Goal: Task Accomplishment & Management: Manage account settings

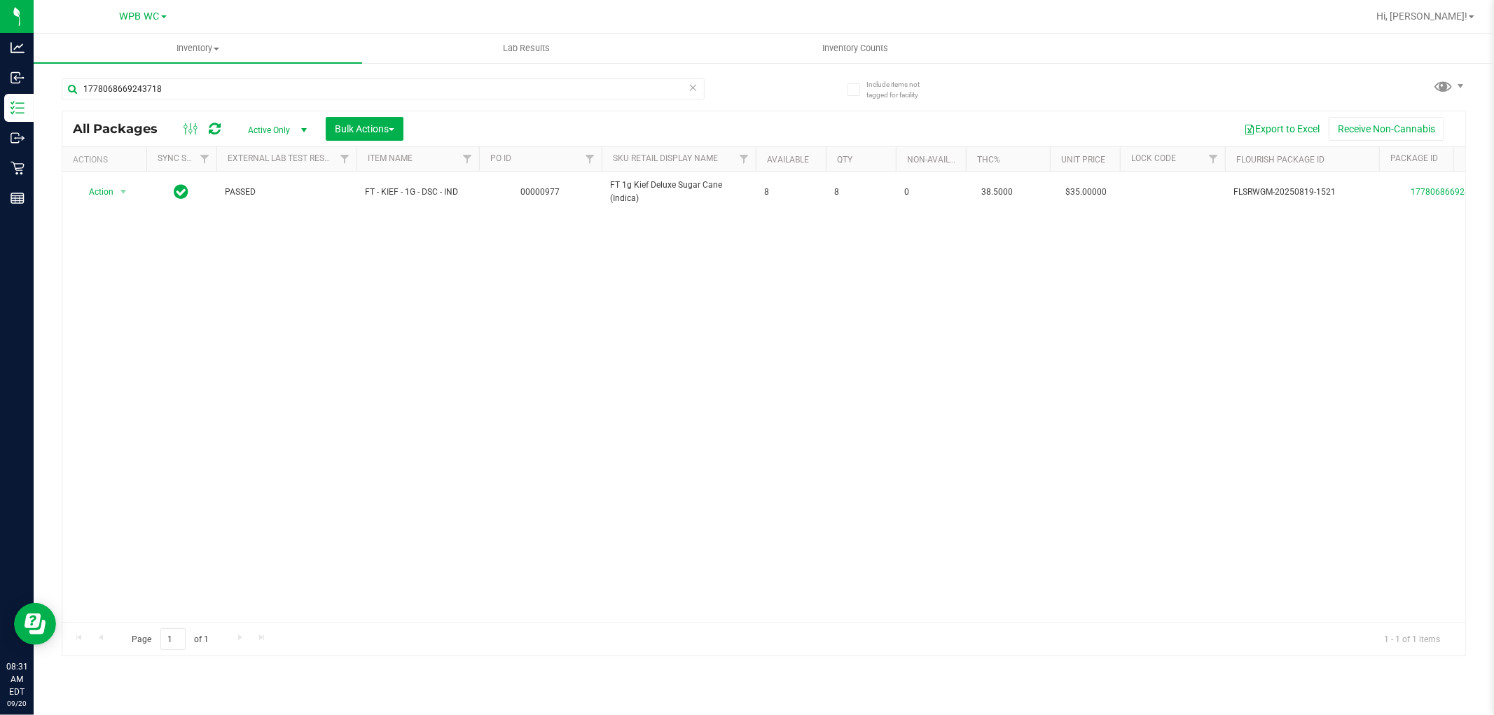
click at [424, 325] on div "Action Action Adjust qty Create package Edit attributes Global inventory Locate…" at bounding box center [763, 397] width 1403 height 451
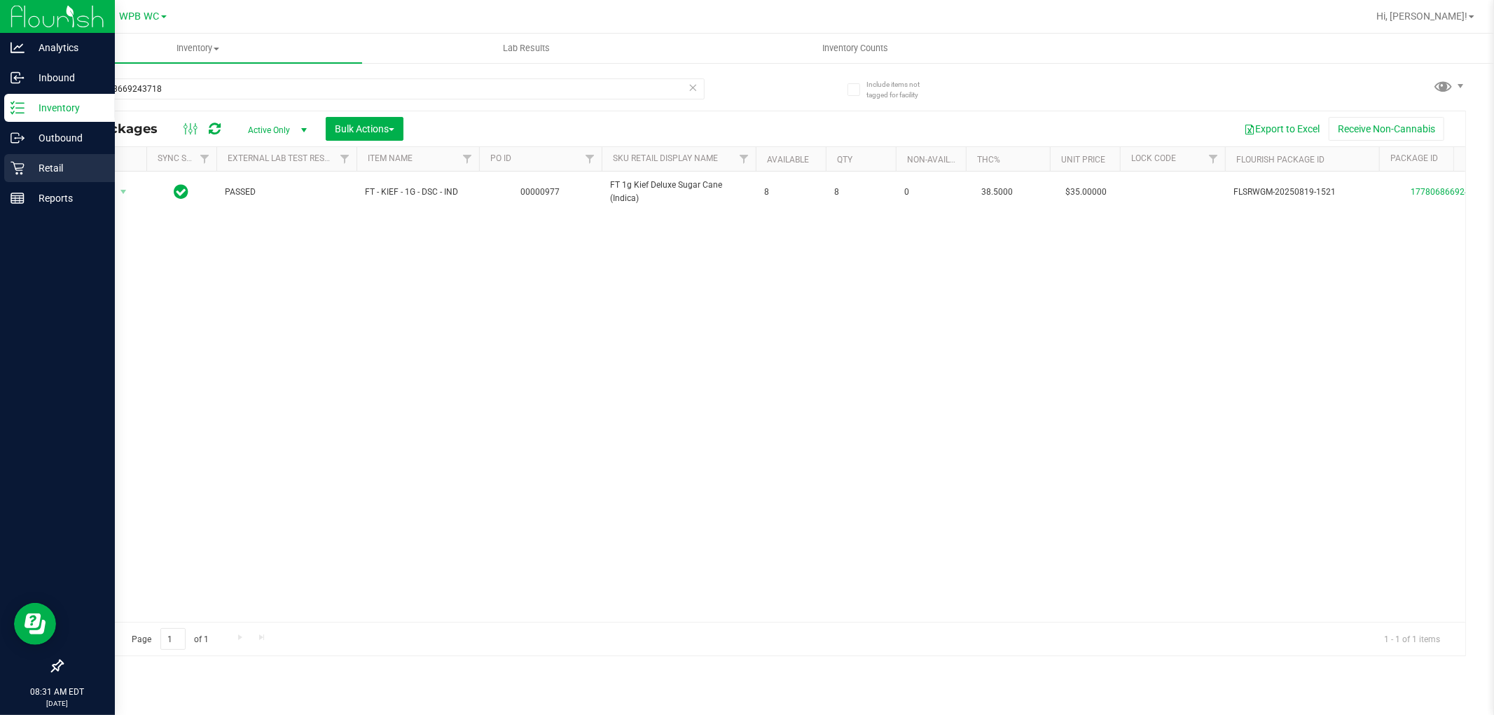
click at [48, 168] on p "Retail" at bounding box center [67, 168] width 84 height 17
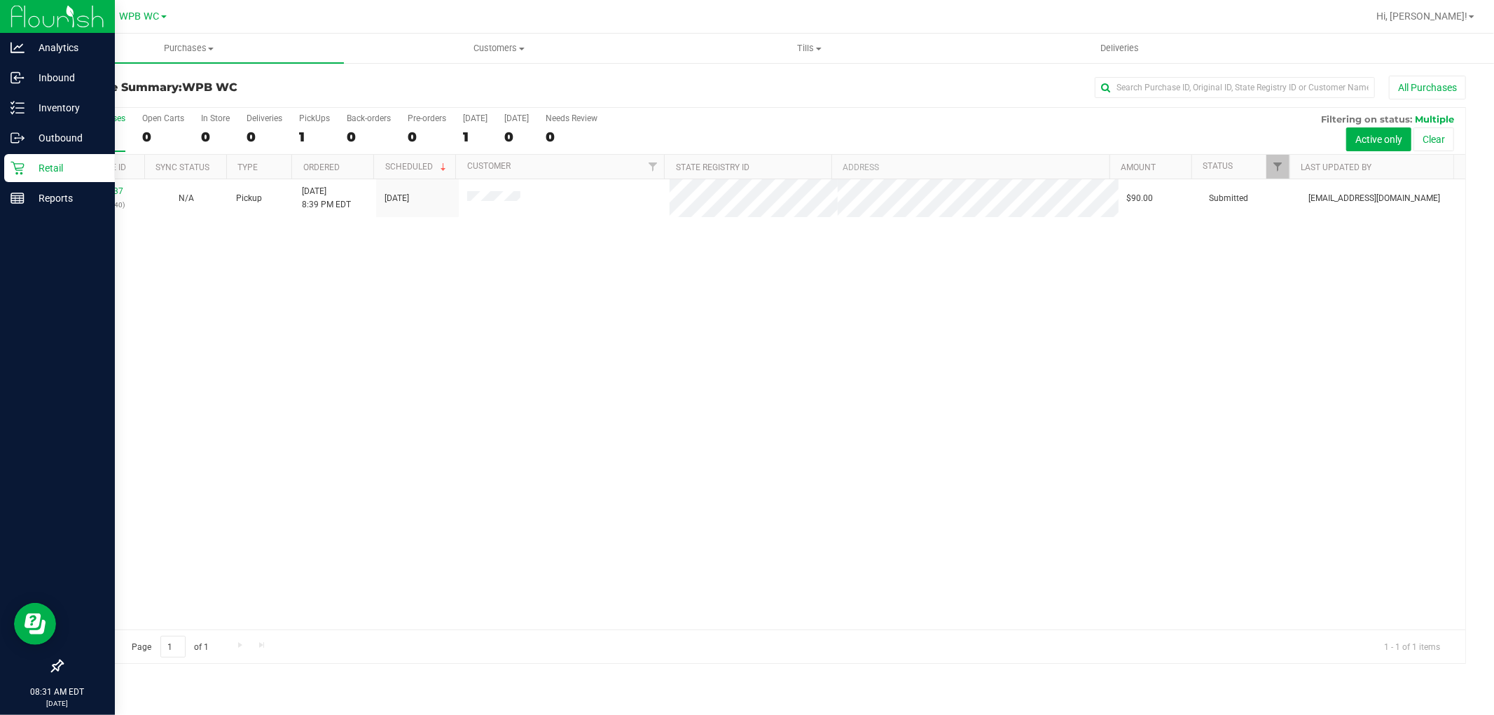
click at [468, 394] on div "11977737 (325859140) N/A Pickup [DATE] 8:39 PM EDT 9/20/2025 $90.00 Submitted […" at bounding box center [763, 404] width 1403 height 451
click at [544, 322] on div "11977737 (325859140) N/A Pickup [DATE] 8:39 PM EDT 9/20/2025 $90.00 Submitted […" at bounding box center [763, 404] width 1403 height 451
click at [825, 52] on span "Tills" at bounding box center [809, 48] width 309 height 13
click at [762, 85] on li "Manage tills" at bounding box center [809, 84] width 310 height 17
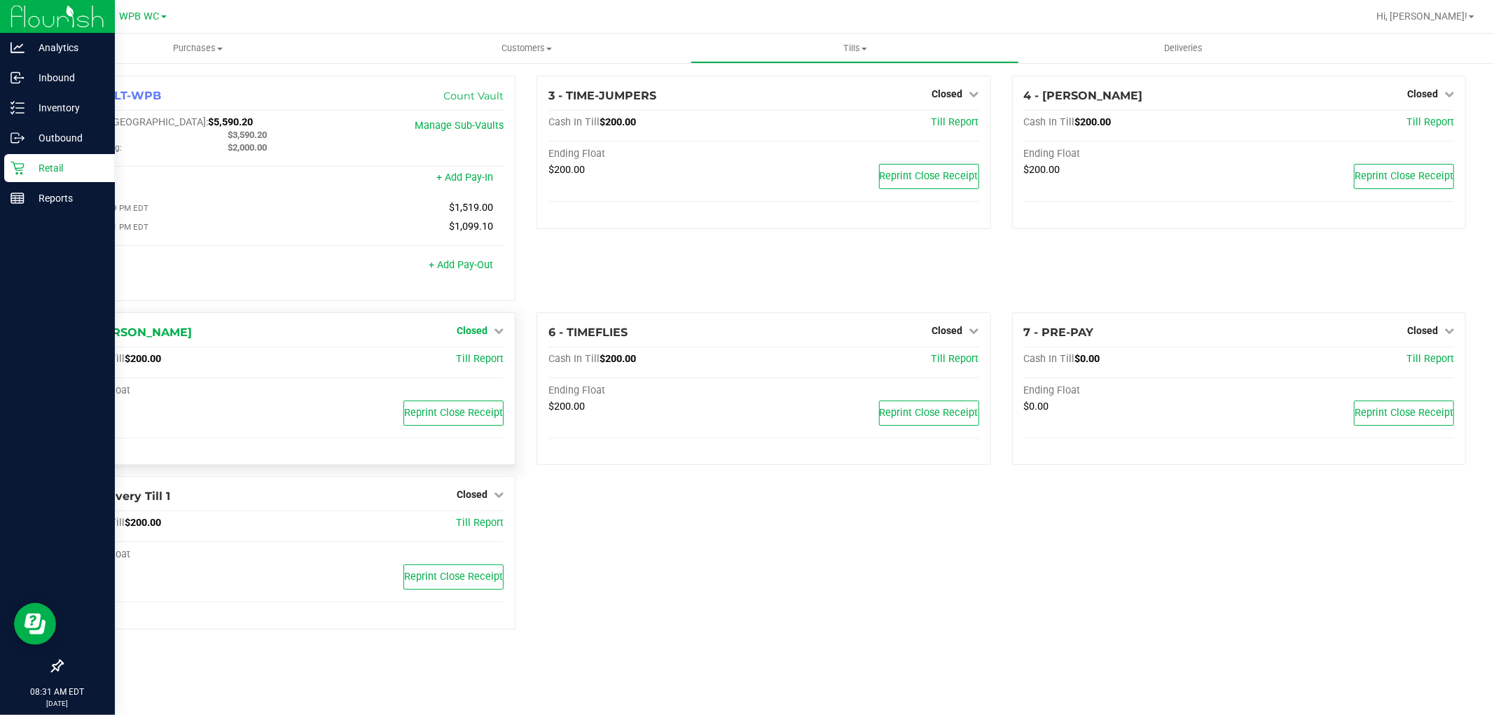
click at [484, 329] on span "Closed" at bounding box center [472, 330] width 31 height 11
click at [482, 360] on link "Open Till" at bounding box center [471, 359] width 37 height 11
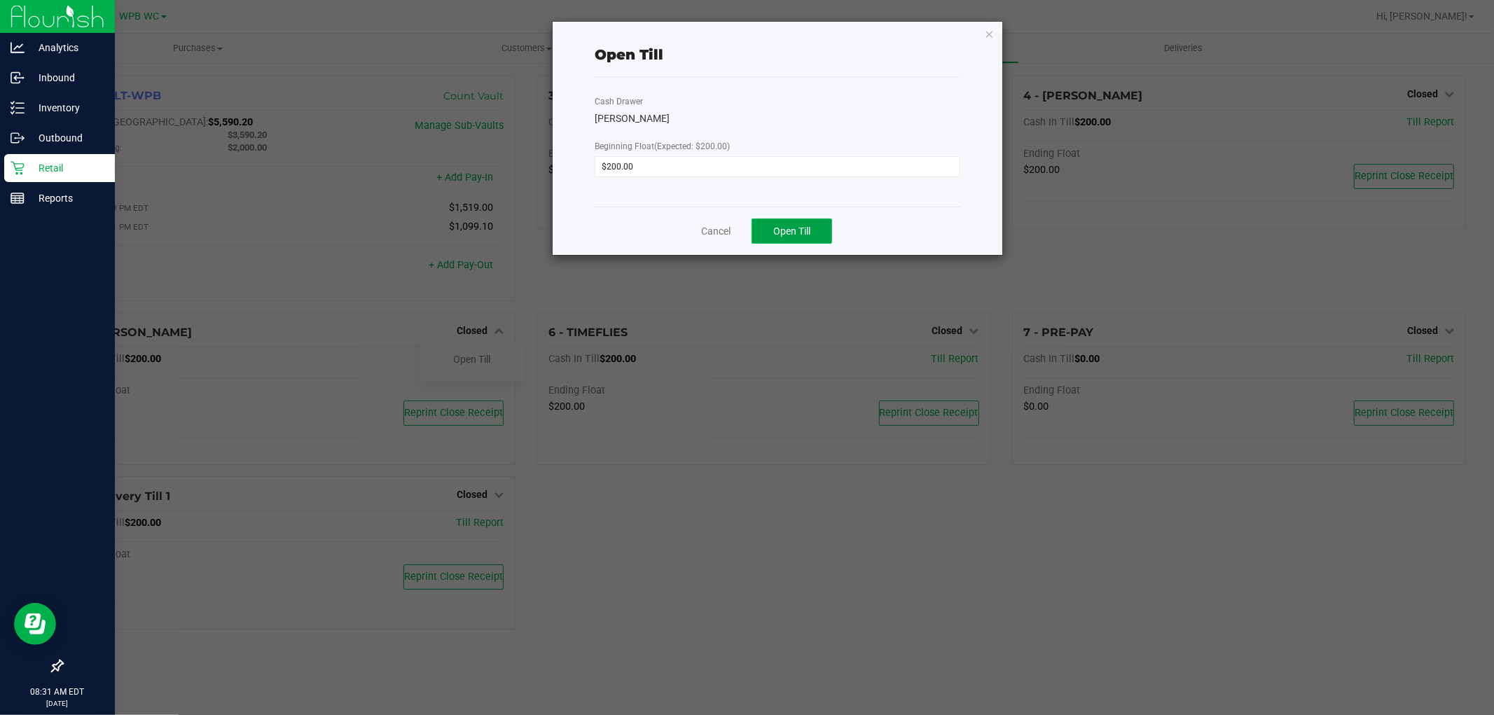
click at [786, 230] on span "Open Till" at bounding box center [792, 231] width 37 height 11
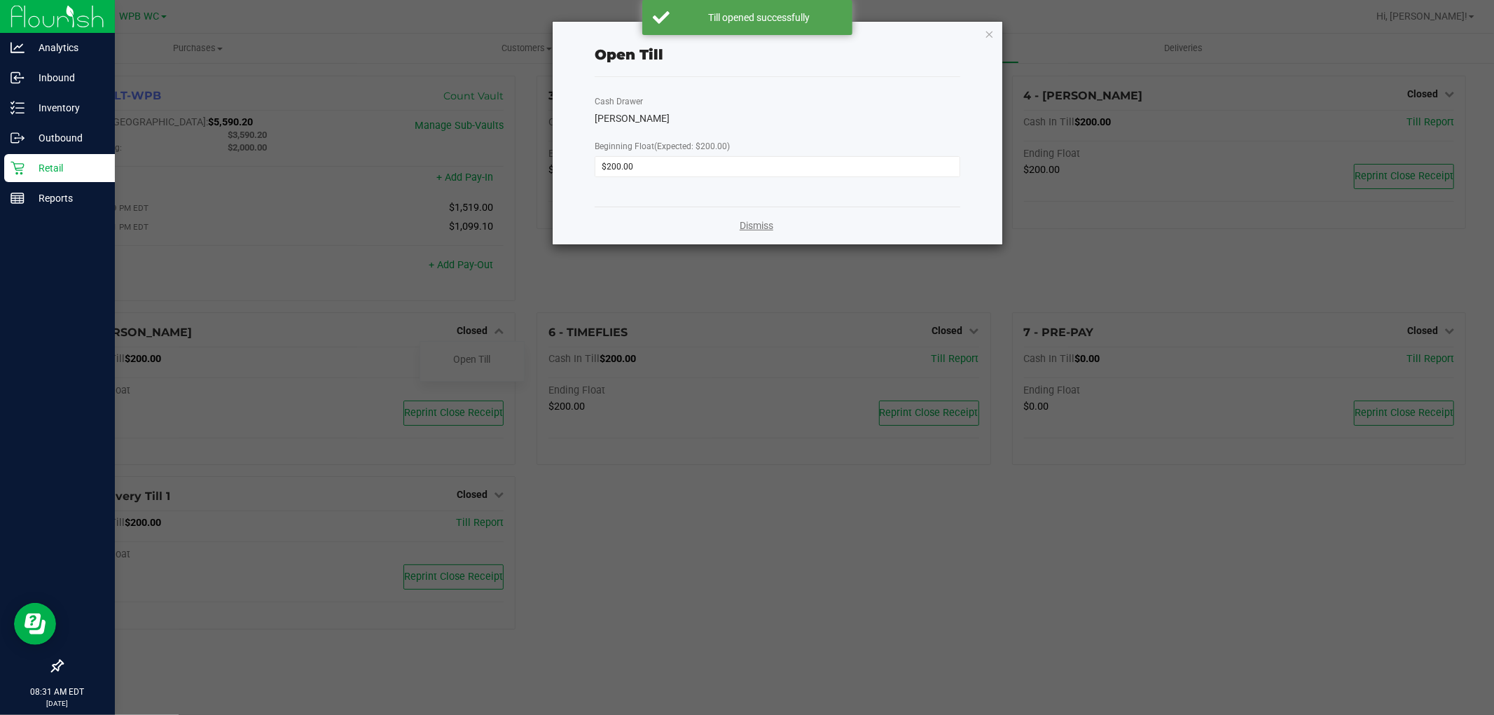
click at [752, 227] on link "Dismiss" at bounding box center [757, 226] width 34 height 15
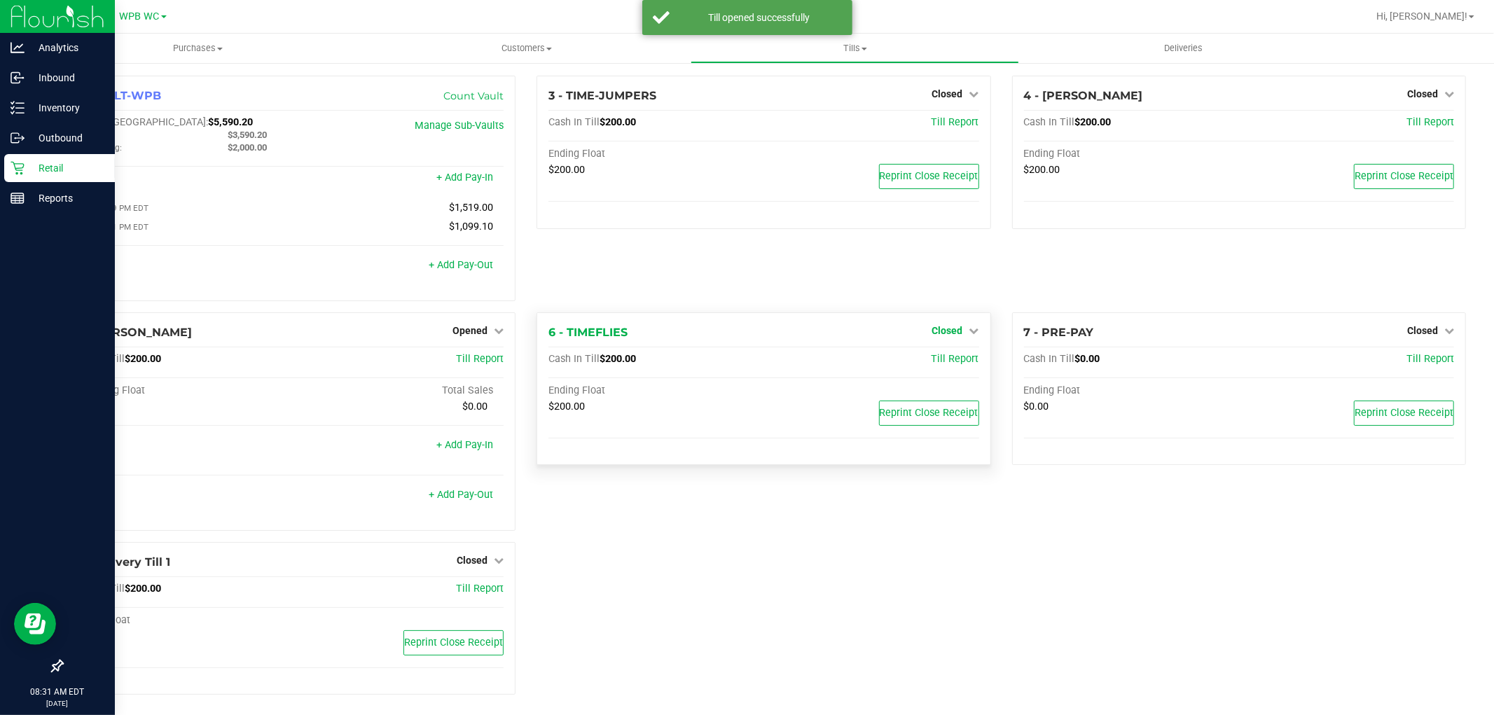
click at [936, 328] on span "Closed" at bounding box center [948, 330] width 31 height 11
click at [944, 365] on link "Open Till" at bounding box center [947, 359] width 37 height 11
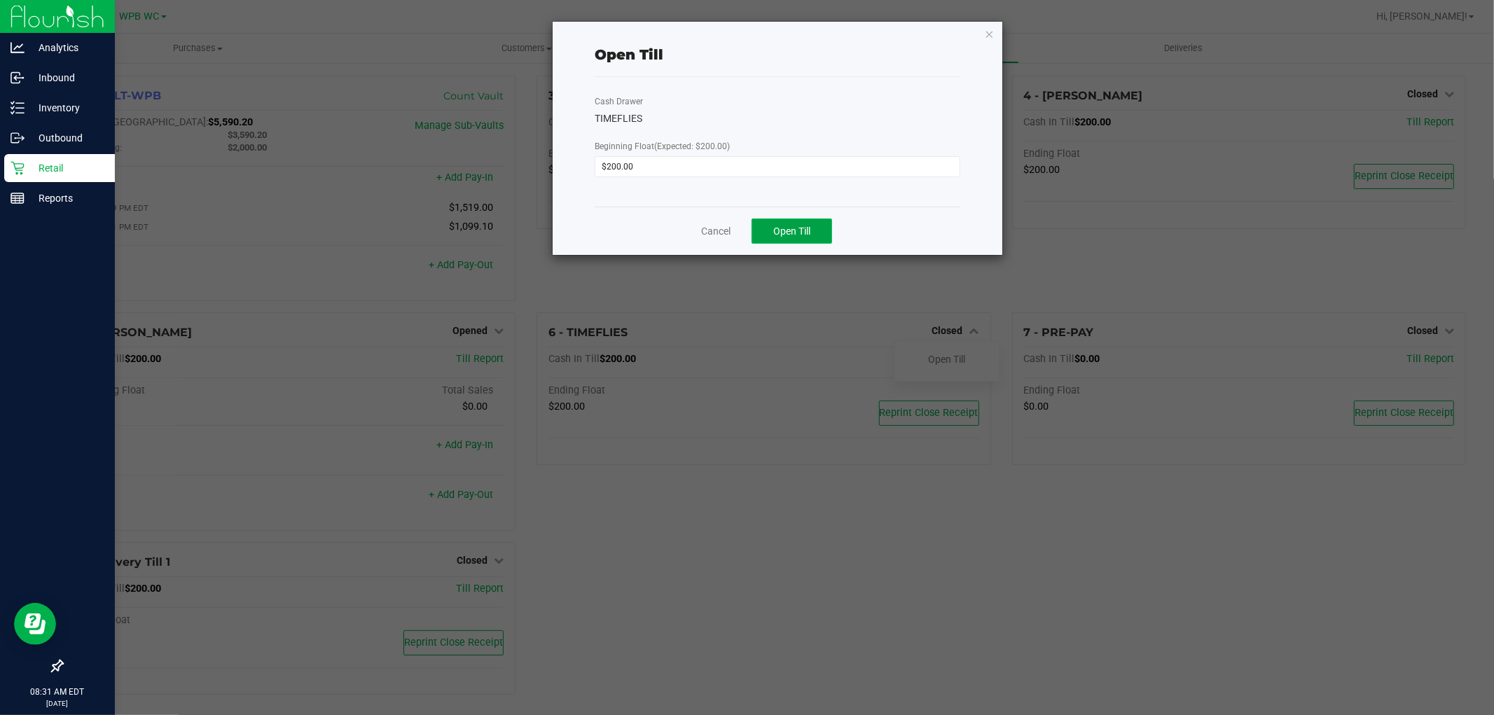
click at [788, 240] on button "Open Till" at bounding box center [792, 231] width 81 height 25
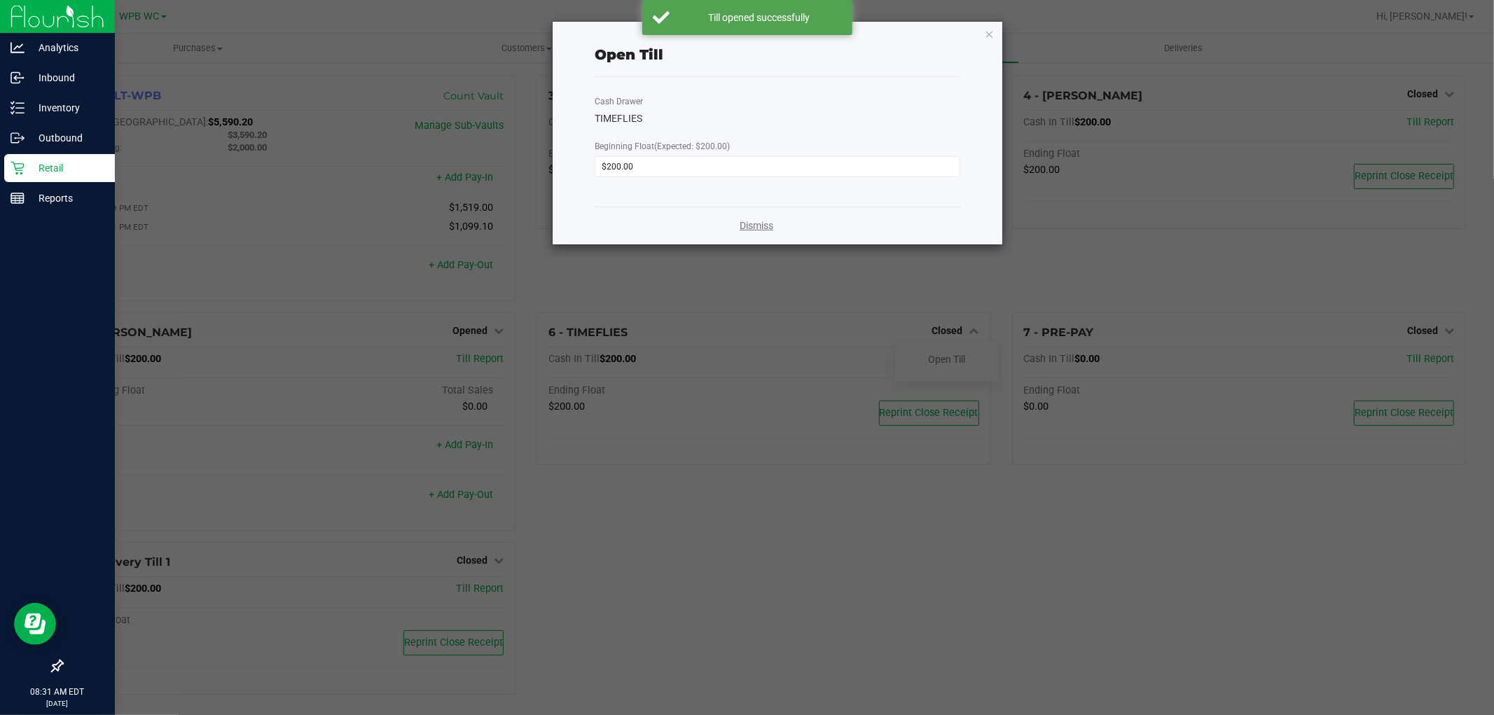
click at [748, 228] on link "Dismiss" at bounding box center [757, 226] width 34 height 15
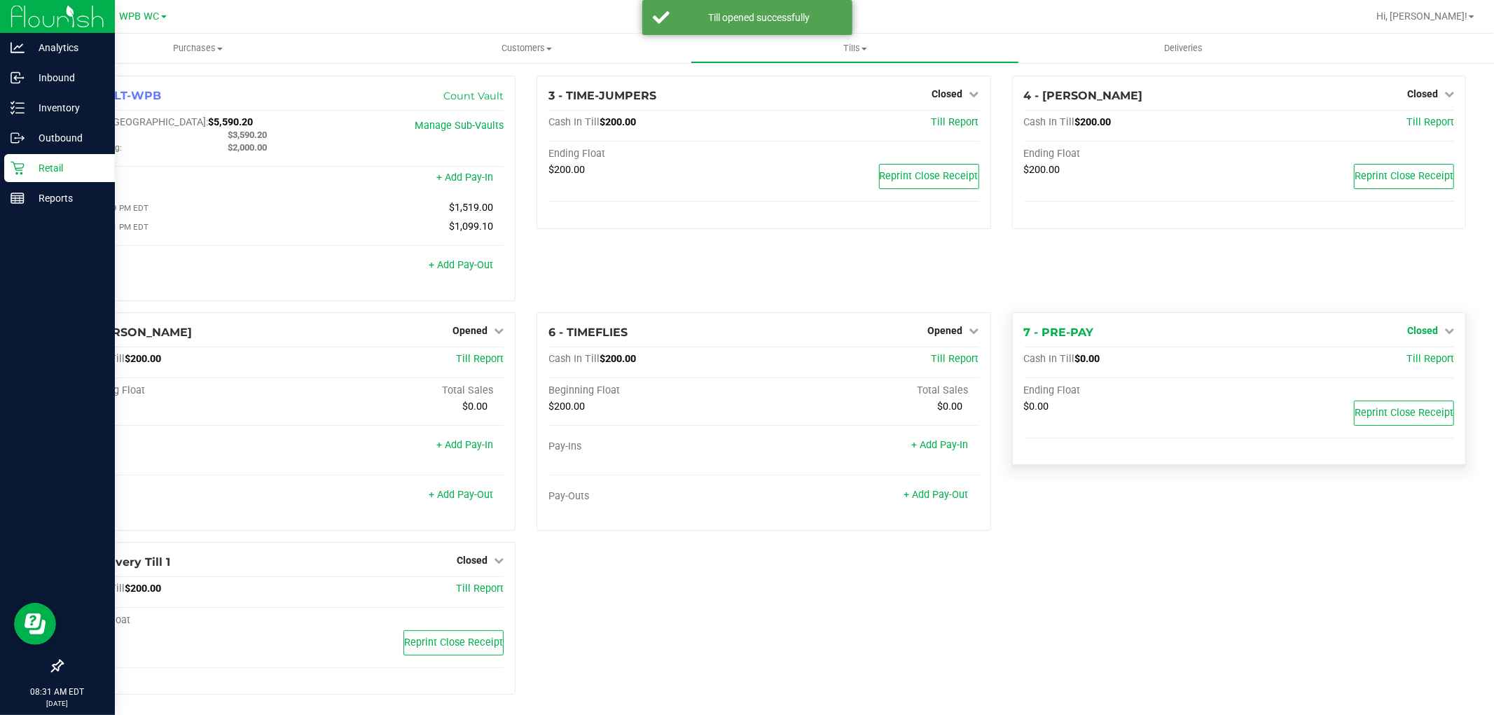
click at [1419, 329] on span "Closed" at bounding box center [1423, 330] width 31 height 11
click at [1404, 362] on link "Open Till" at bounding box center [1422, 359] width 37 height 11
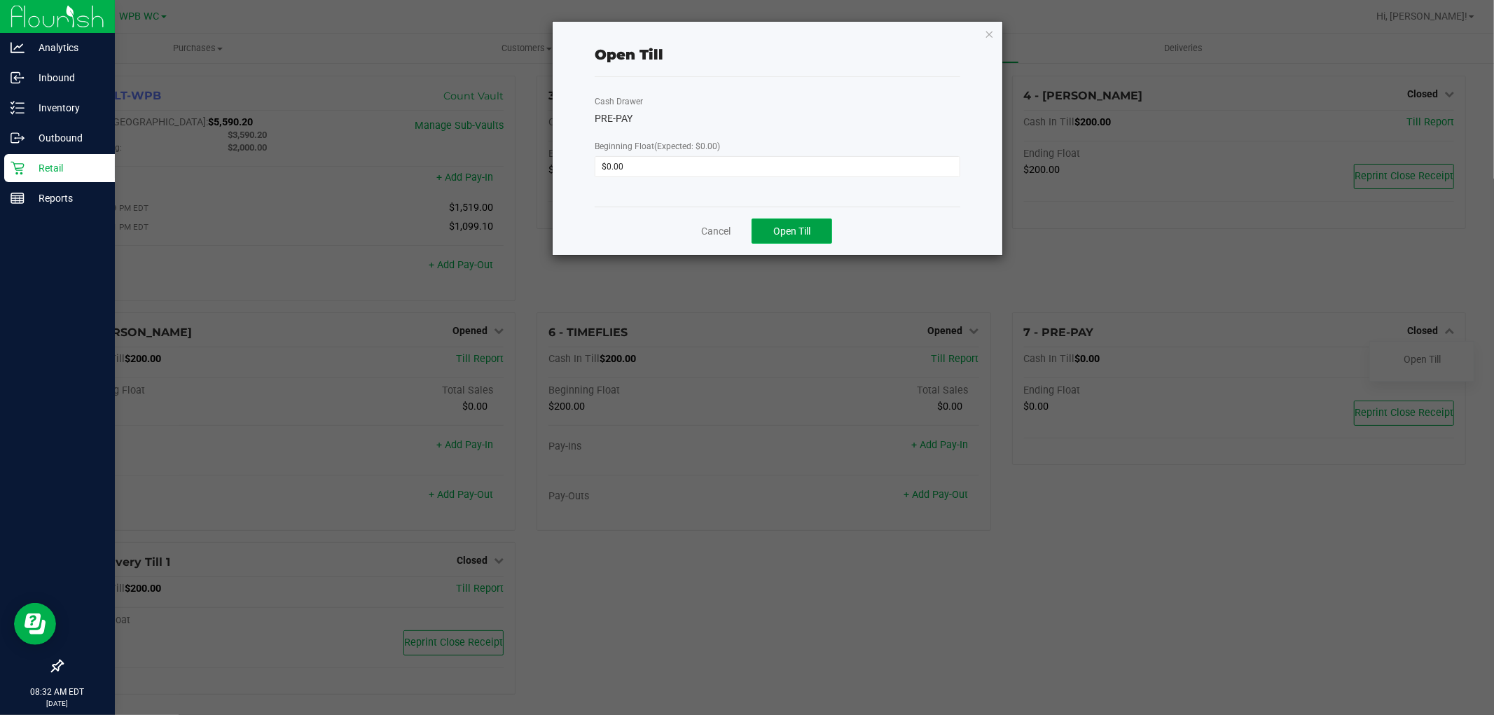
click at [814, 235] on button "Open Till" at bounding box center [792, 231] width 81 height 25
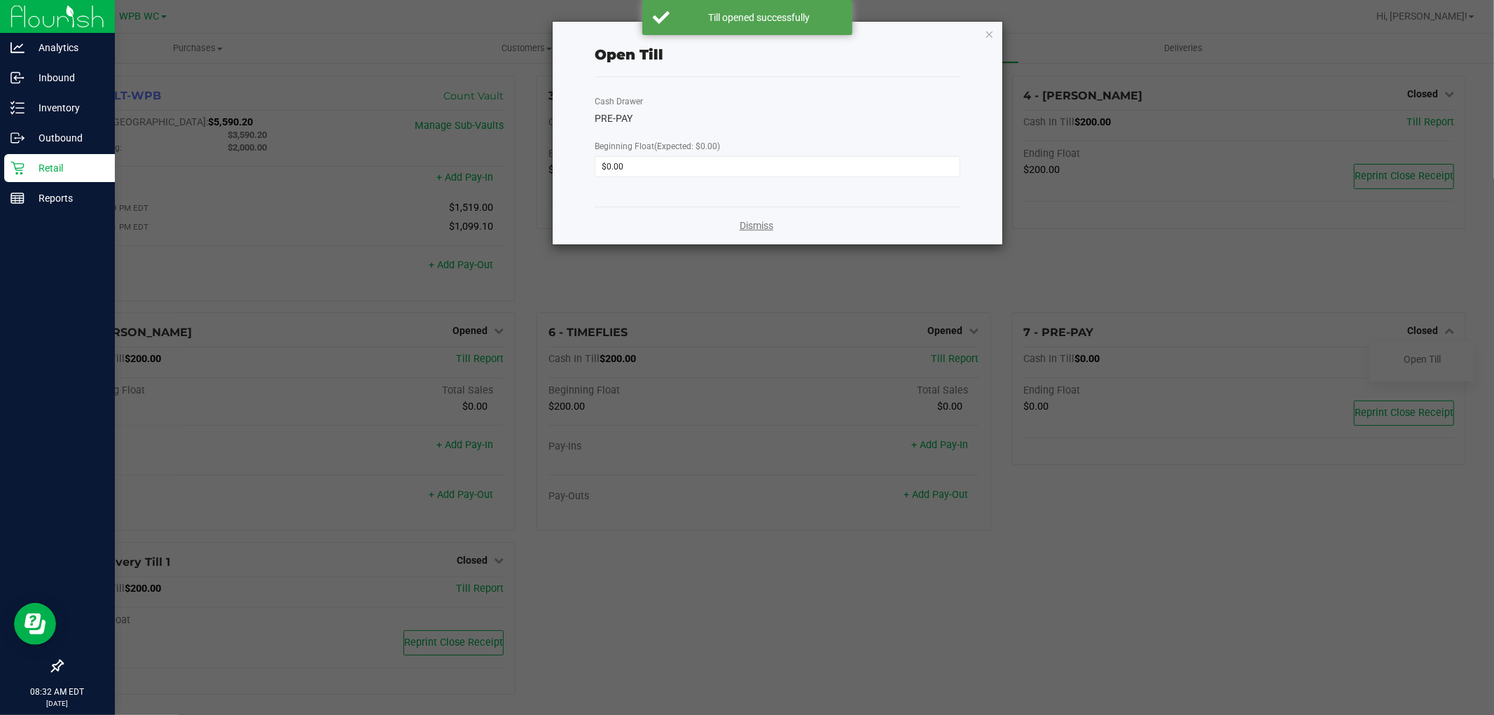
click at [759, 223] on link "Dismiss" at bounding box center [757, 226] width 34 height 15
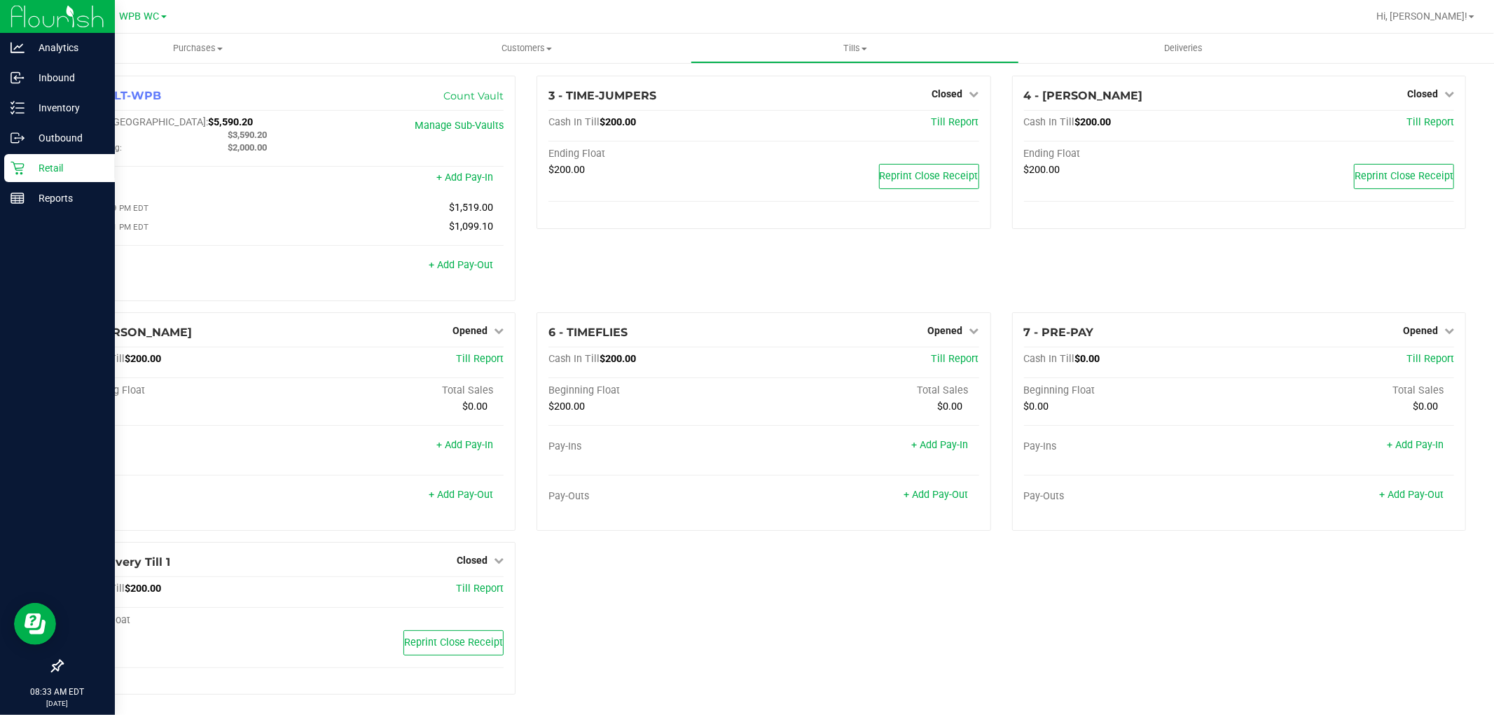
click at [41, 165] on p "Retail" at bounding box center [67, 168] width 84 height 17
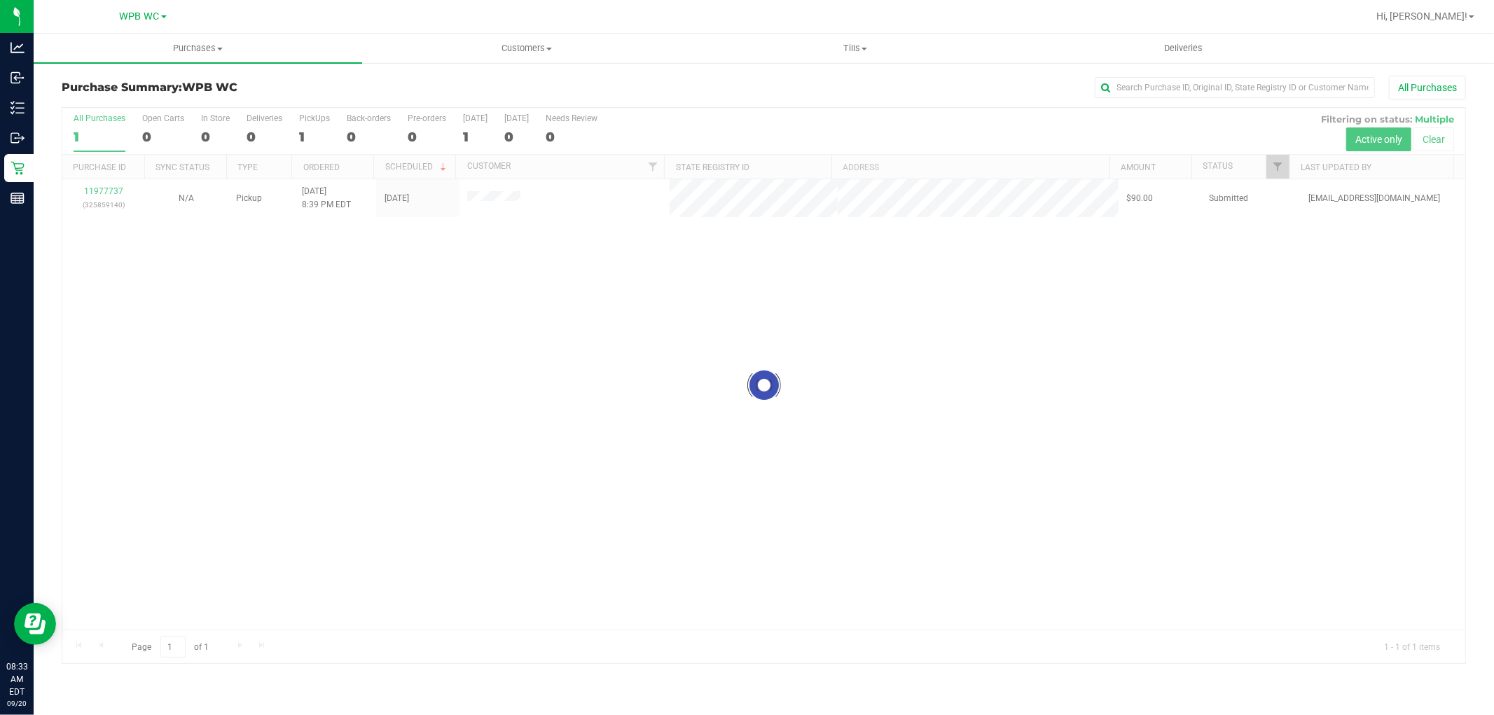
click at [596, 402] on div at bounding box center [763, 386] width 1403 height 556
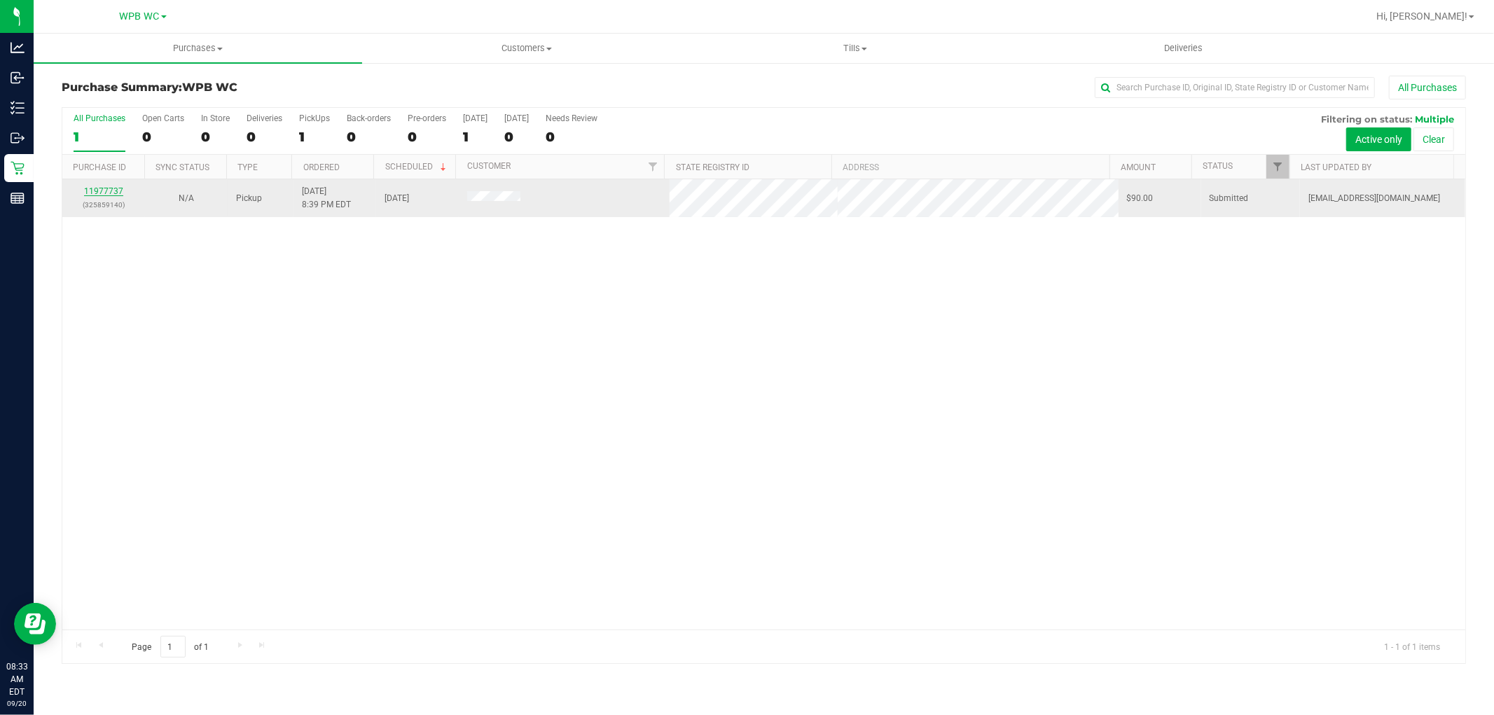
click at [117, 191] on link "11977737" at bounding box center [103, 191] width 39 height 10
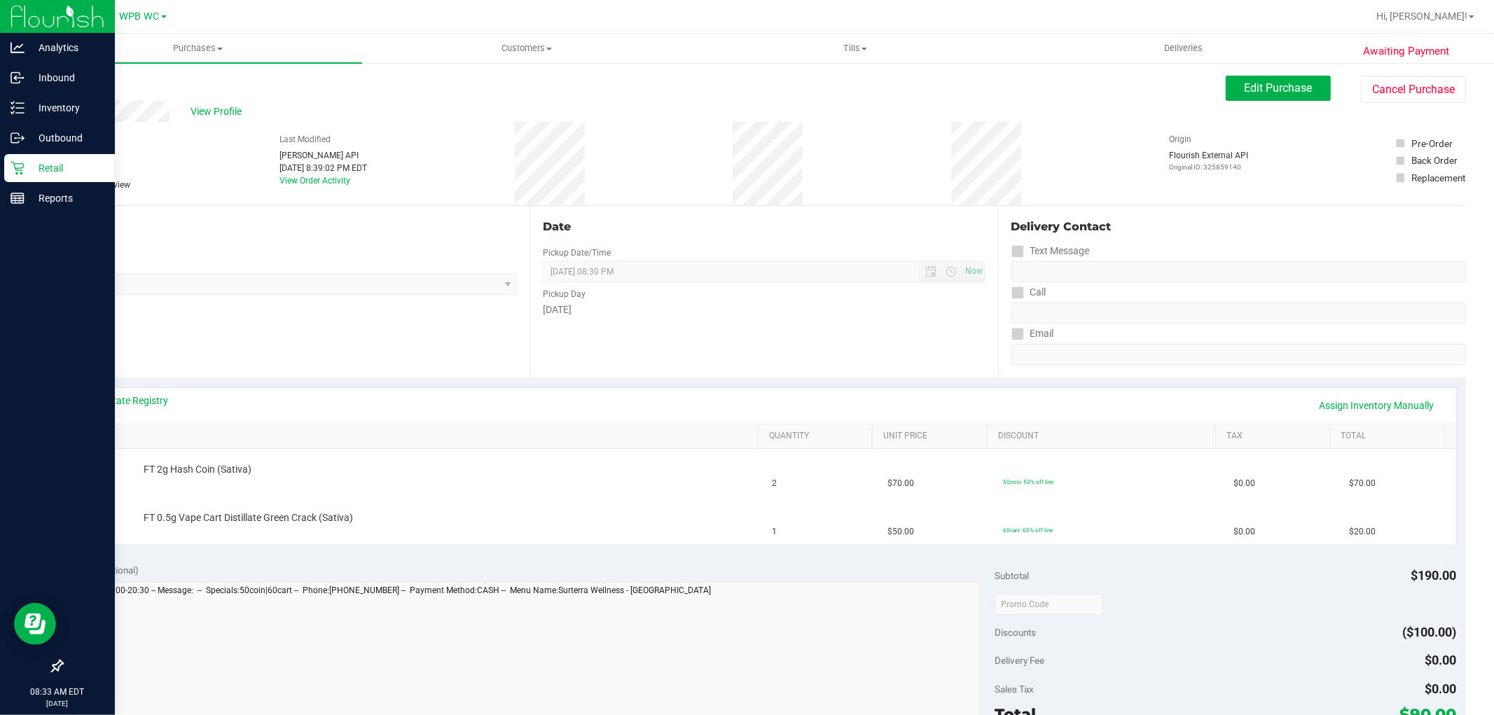
click at [25, 167] on p "Retail" at bounding box center [67, 168] width 84 height 17
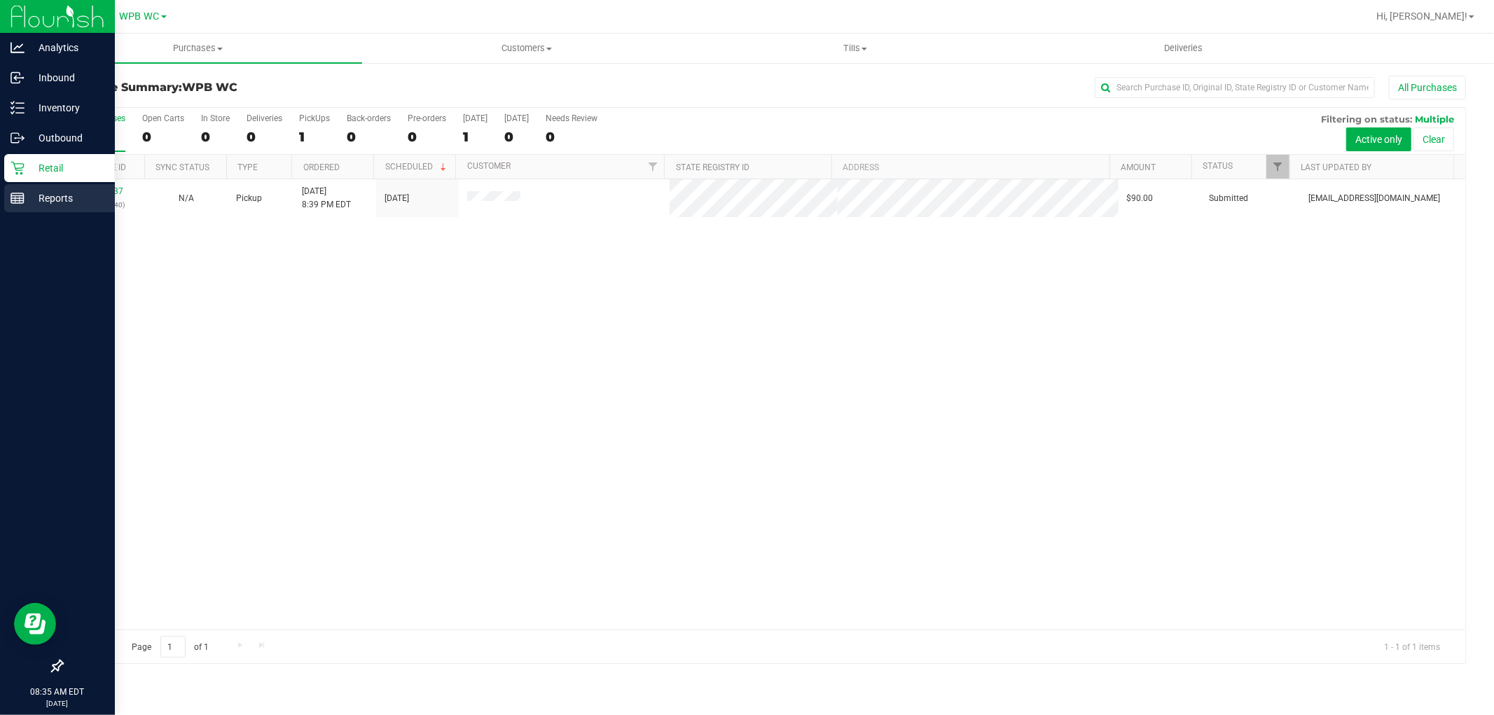
click at [40, 203] on p "Reports" at bounding box center [67, 198] width 84 height 17
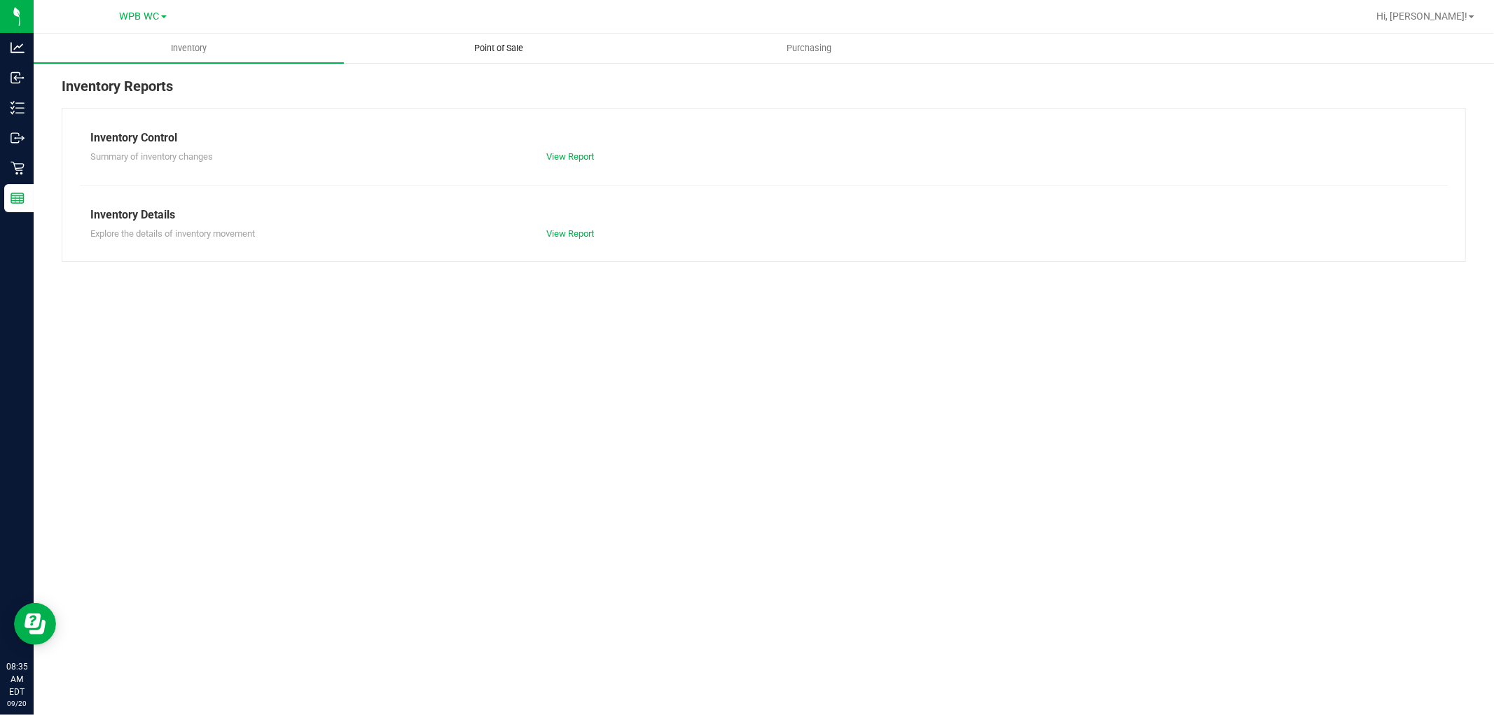
click at [516, 42] on span "Point of Sale" at bounding box center [499, 48] width 87 height 13
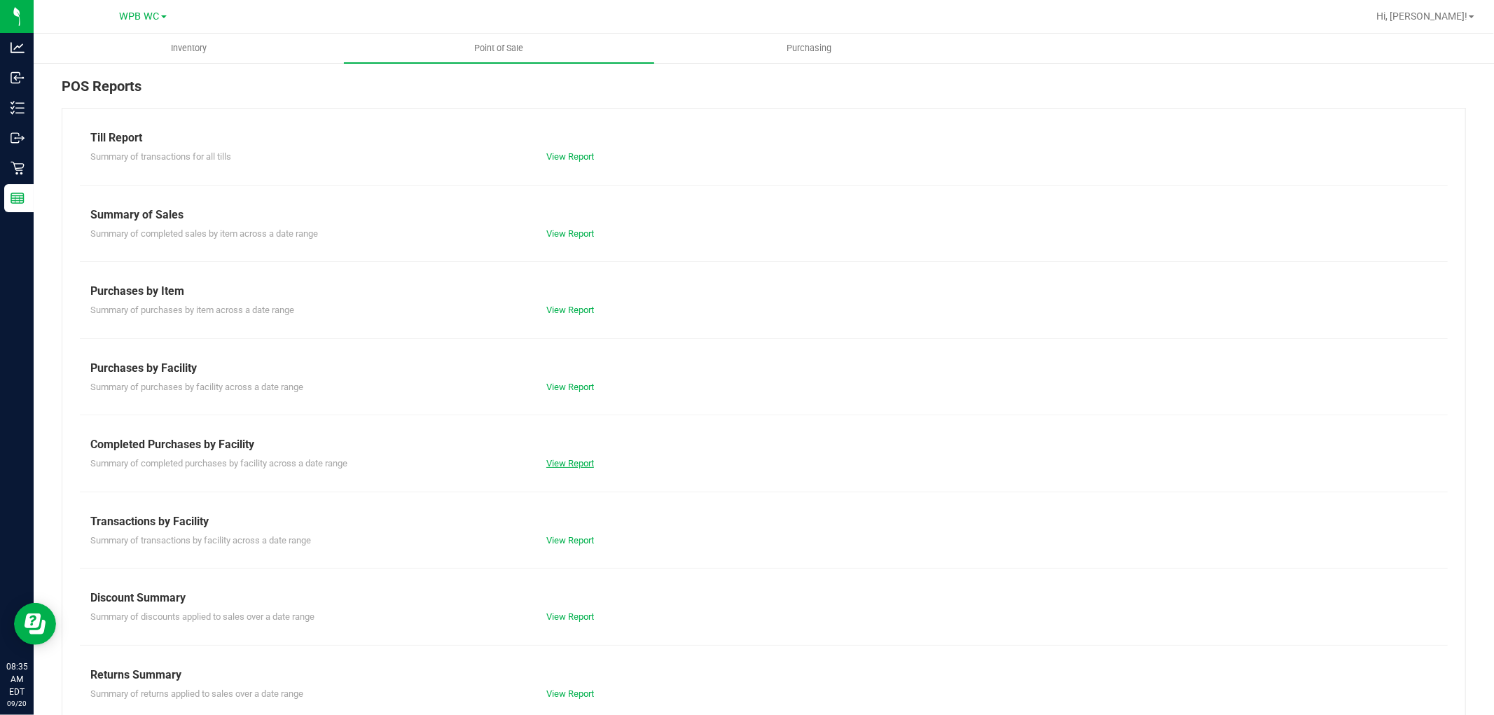
click at [565, 466] on link "View Report" at bounding box center [570, 463] width 48 height 11
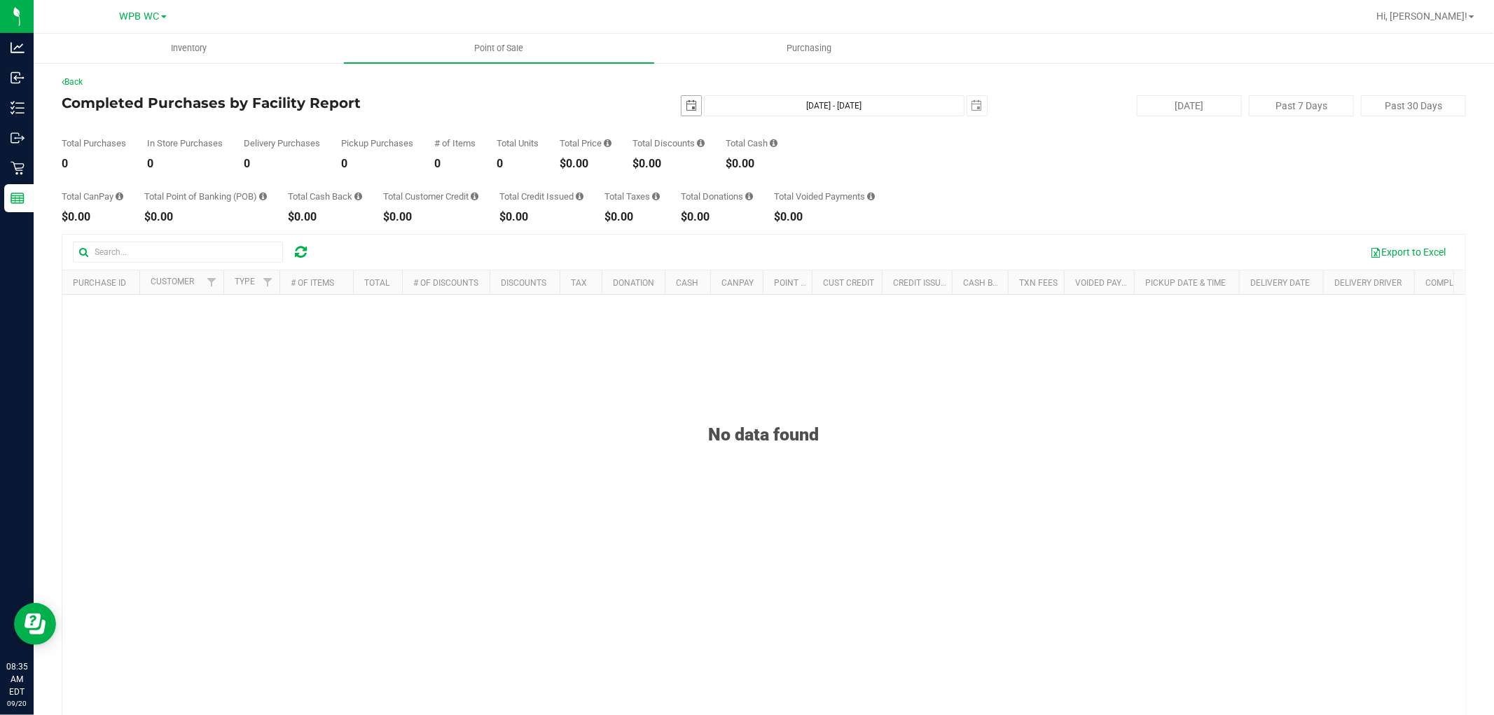
click at [683, 112] on span "select" at bounding box center [692, 106] width 20 height 20
click at [786, 226] on link "19" at bounding box center [788, 227] width 20 height 22
type input "[DATE]"
type input "[DATE] - [DATE]"
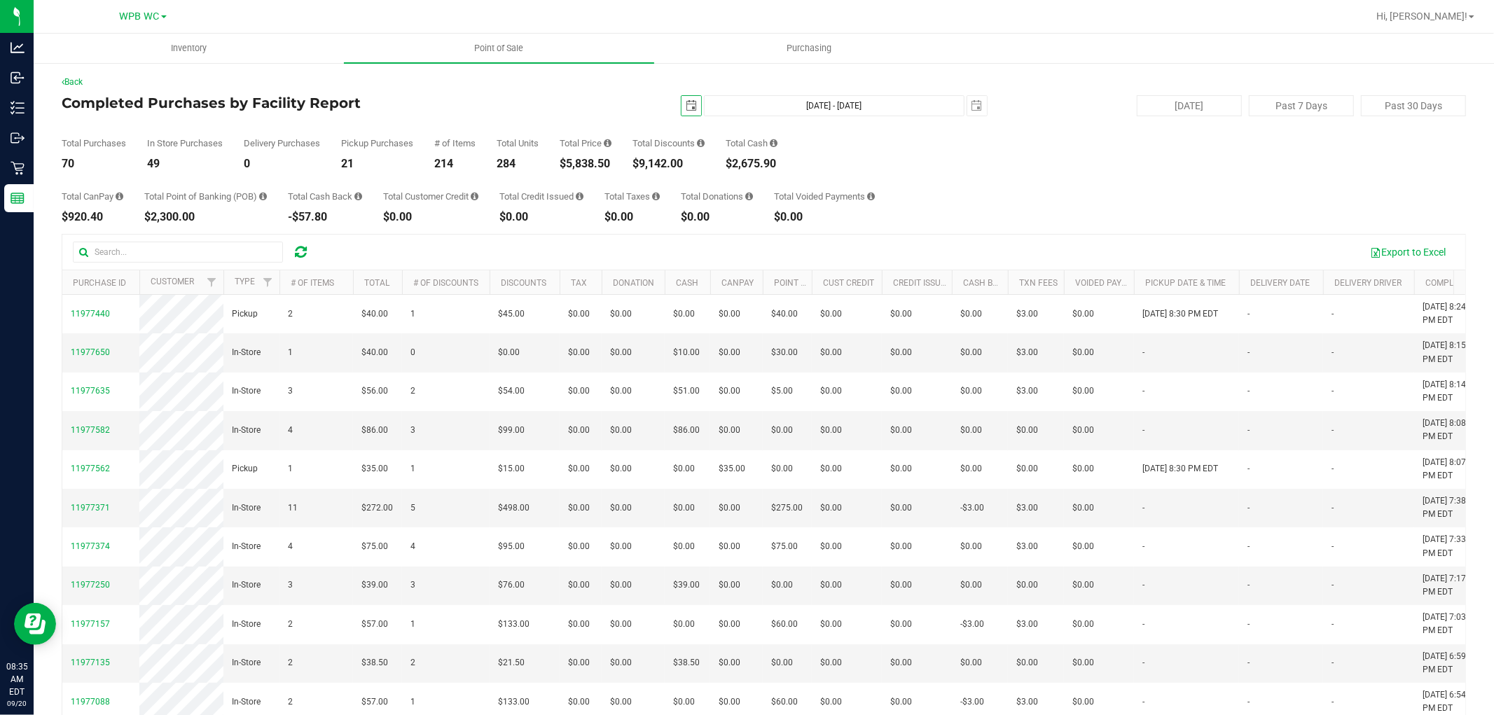
click at [687, 104] on span "select" at bounding box center [691, 105] width 11 height 11
click at [701, 225] on link "15" at bounding box center [706, 227] width 20 height 22
type input "[DATE]"
type input "[DATE] - [DATE]"
click at [686, 107] on span "select" at bounding box center [691, 105] width 11 height 11
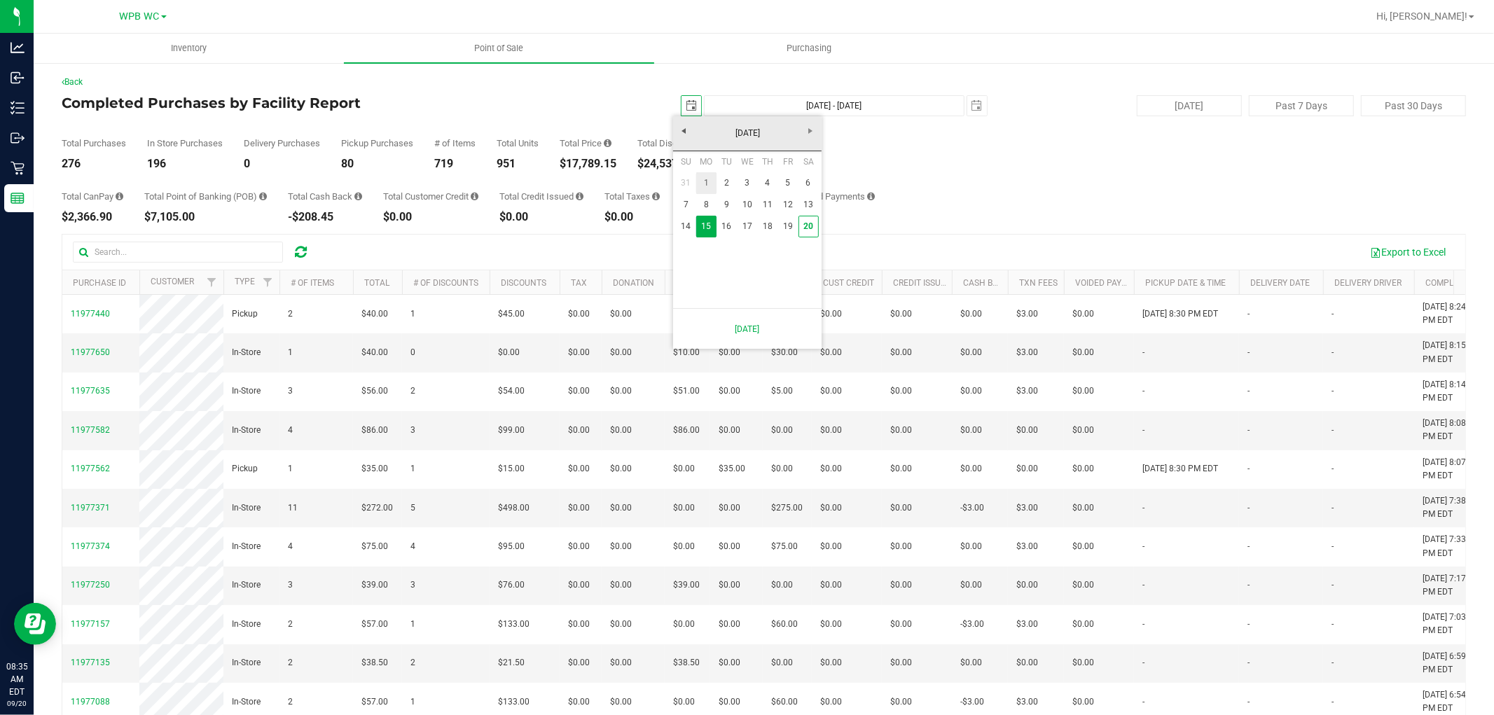
click at [710, 179] on link "1" at bounding box center [706, 183] width 20 height 22
type input "[DATE]"
type input "[DATE] - [DATE]"
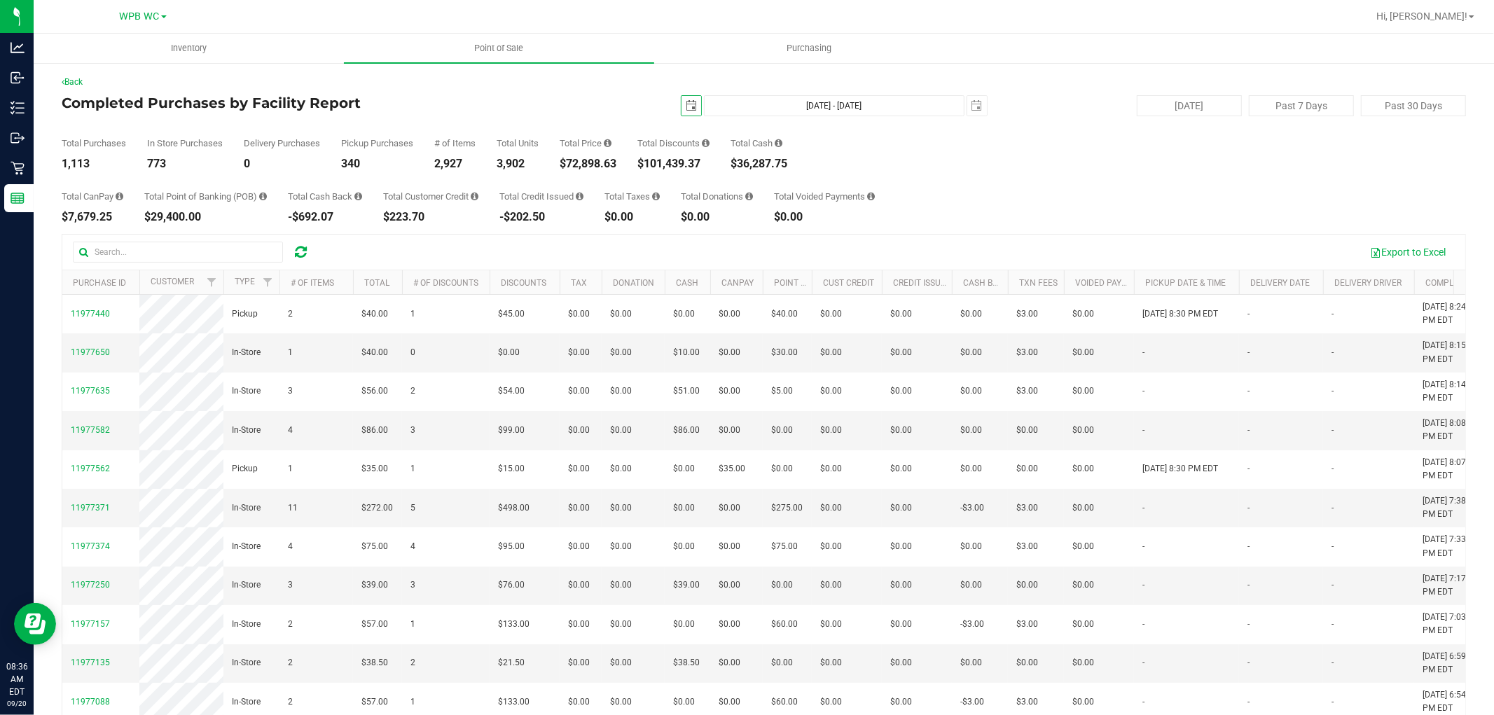
click at [682, 113] on span "select" at bounding box center [692, 106] width 20 height 20
click at [1057, 172] on div "Total CanPay $7,679.25 Total Point of Banking (POB) $29,400.00 Total Cash Back …" at bounding box center [764, 196] width 1405 height 53
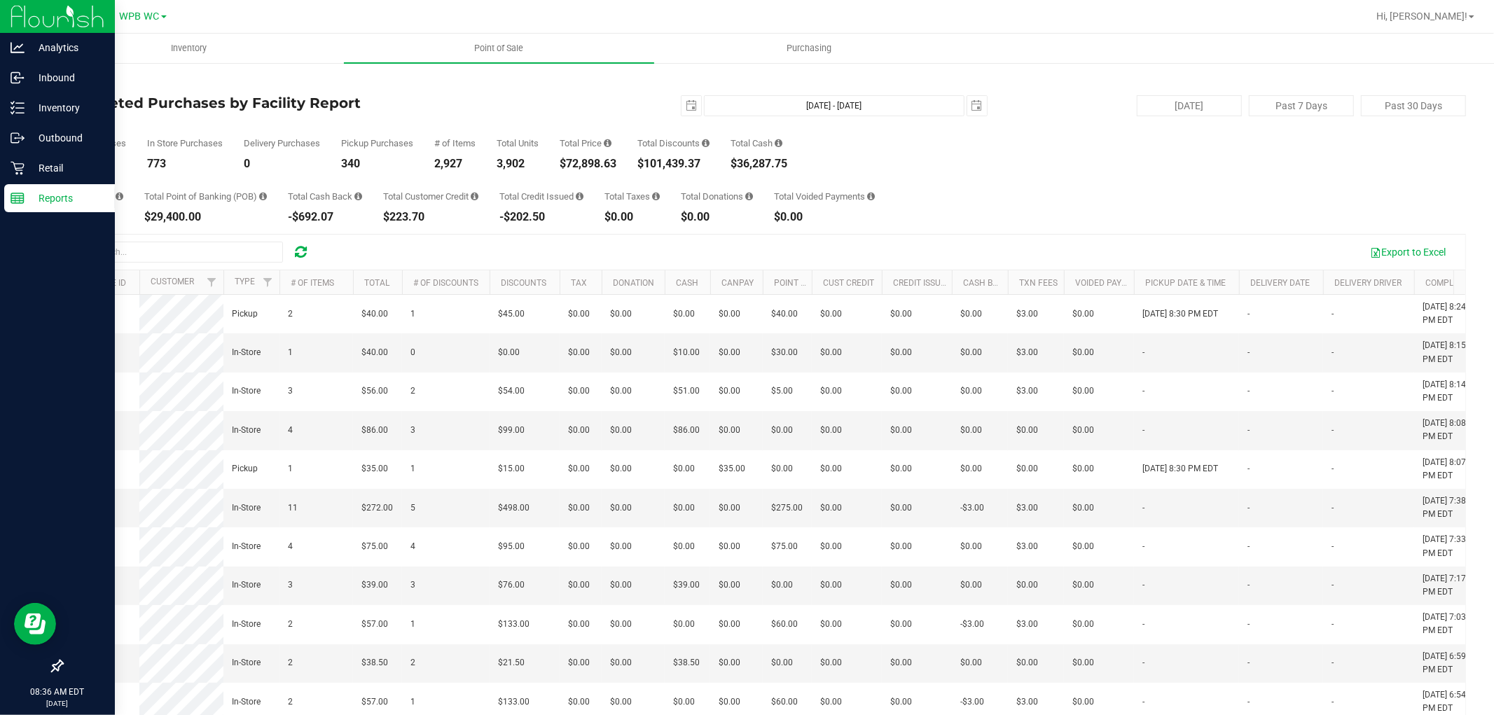
click at [18, 189] on div "Reports" at bounding box center [59, 198] width 111 height 28
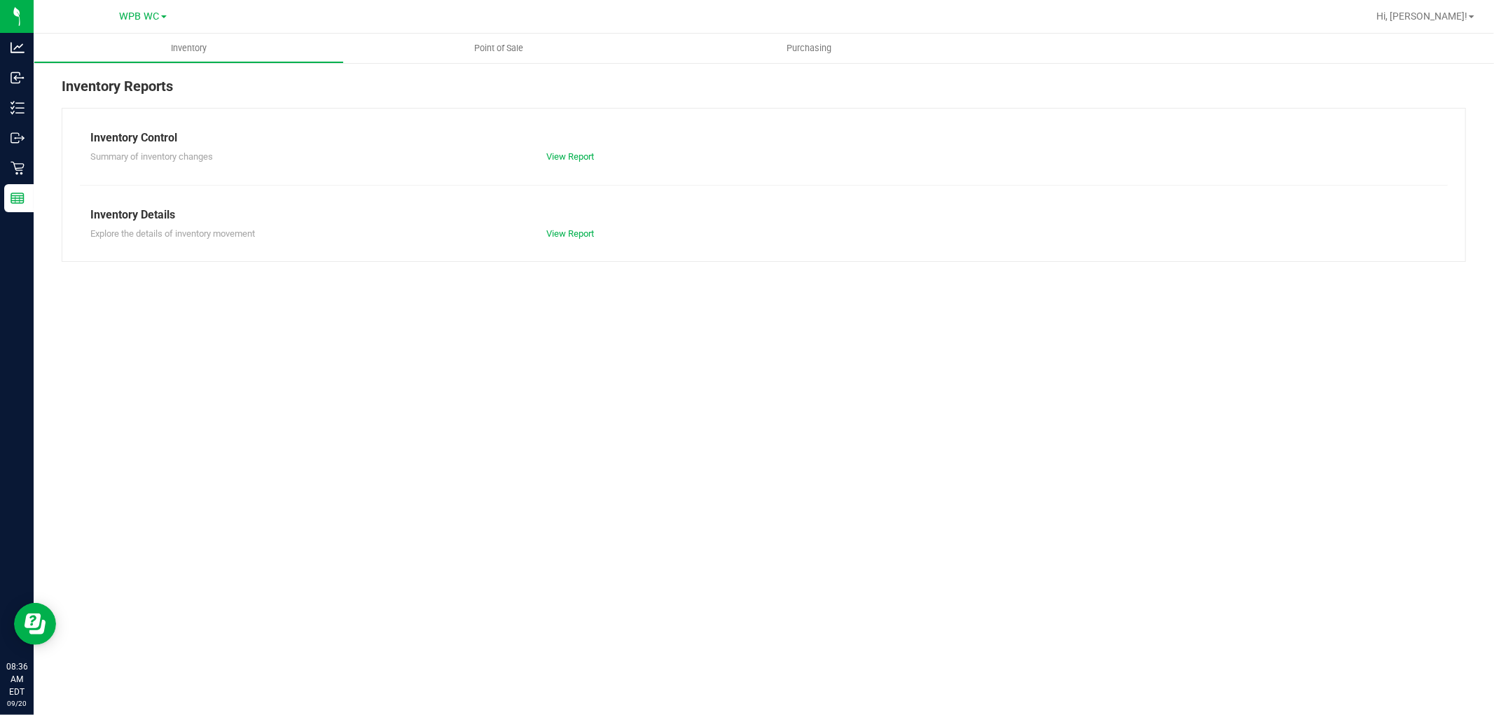
click at [481, 64] on div "Inventory Reports Inventory Control Summary of inventory changes View Report In…" at bounding box center [764, 169] width 1461 height 214
click at [516, 25] on div at bounding box center [809, 16] width 1117 height 27
click at [506, 55] on uib-tab-heading "Point of Sale" at bounding box center [499, 48] width 310 height 29
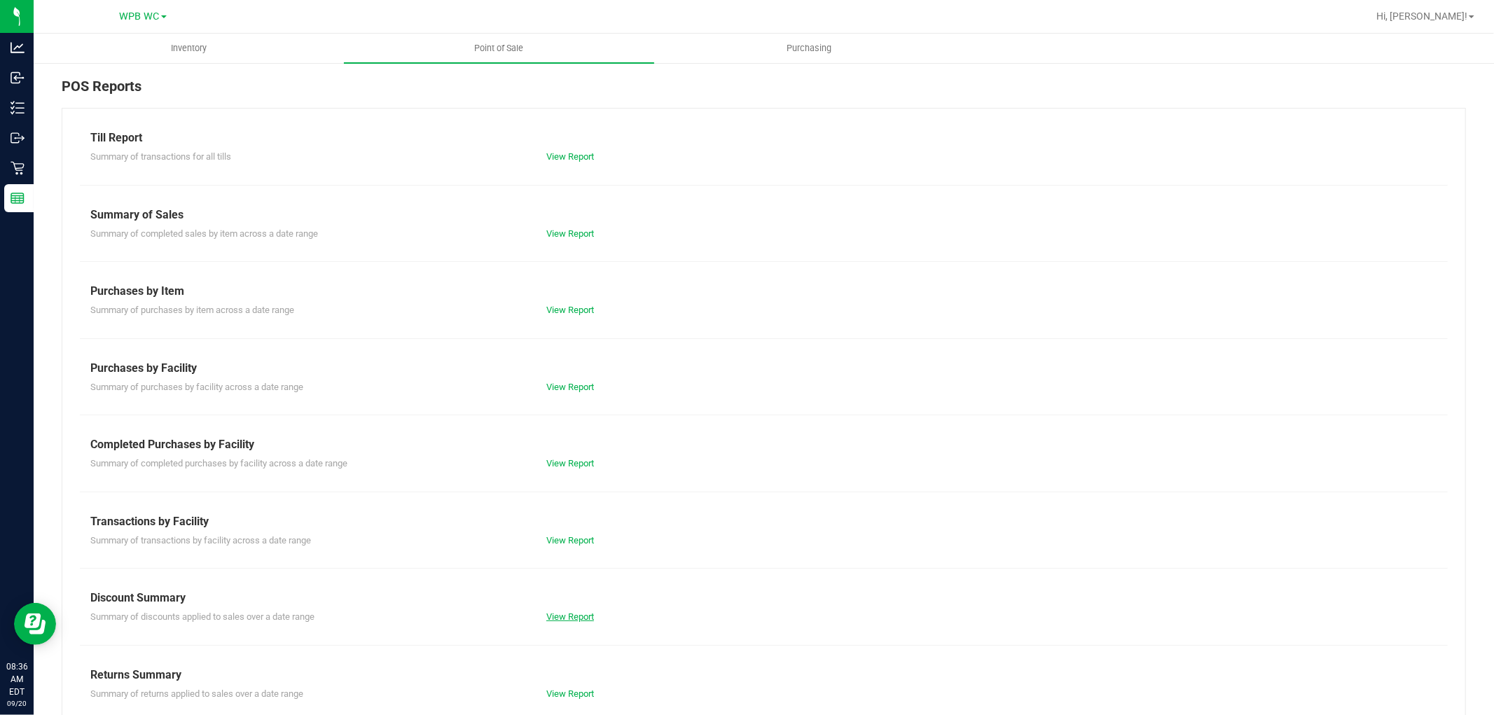
click at [565, 615] on link "View Report" at bounding box center [570, 617] width 48 height 11
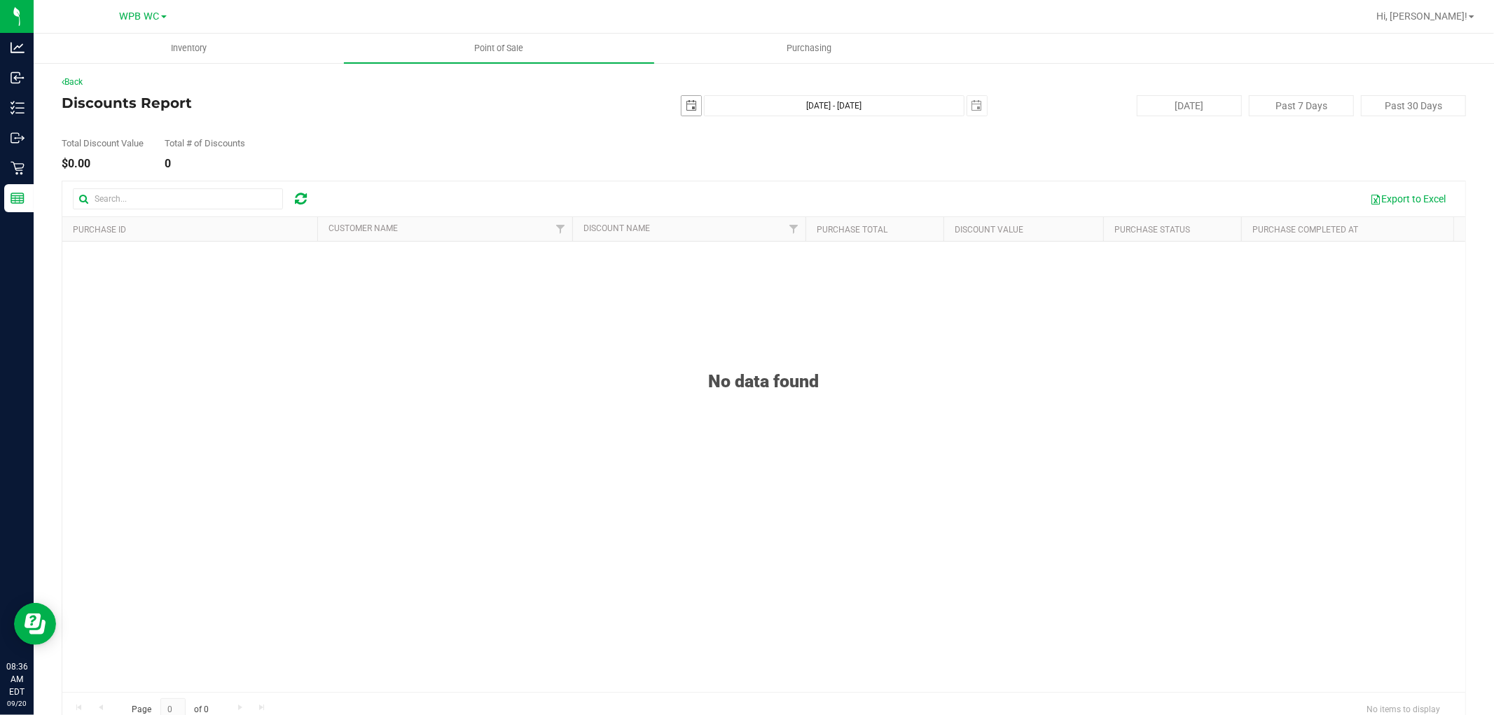
click at [686, 109] on span "select" at bounding box center [691, 105] width 11 height 11
click at [795, 228] on link "19" at bounding box center [788, 227] width 20 height 22
type input "[DATE]"
type input "[DATE] - [DATE]"
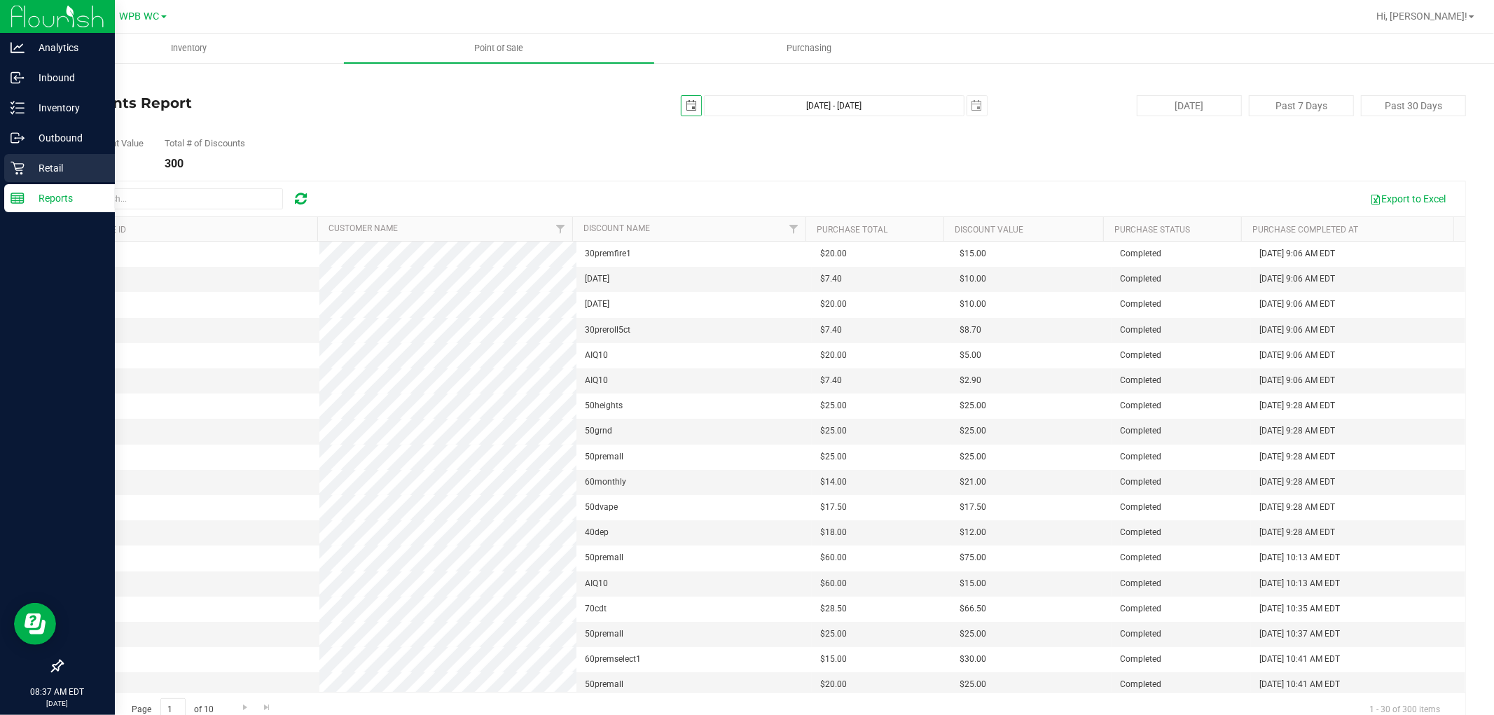
click at [16, 166] on icon at bounding box center [18, 168] width 14 height 14
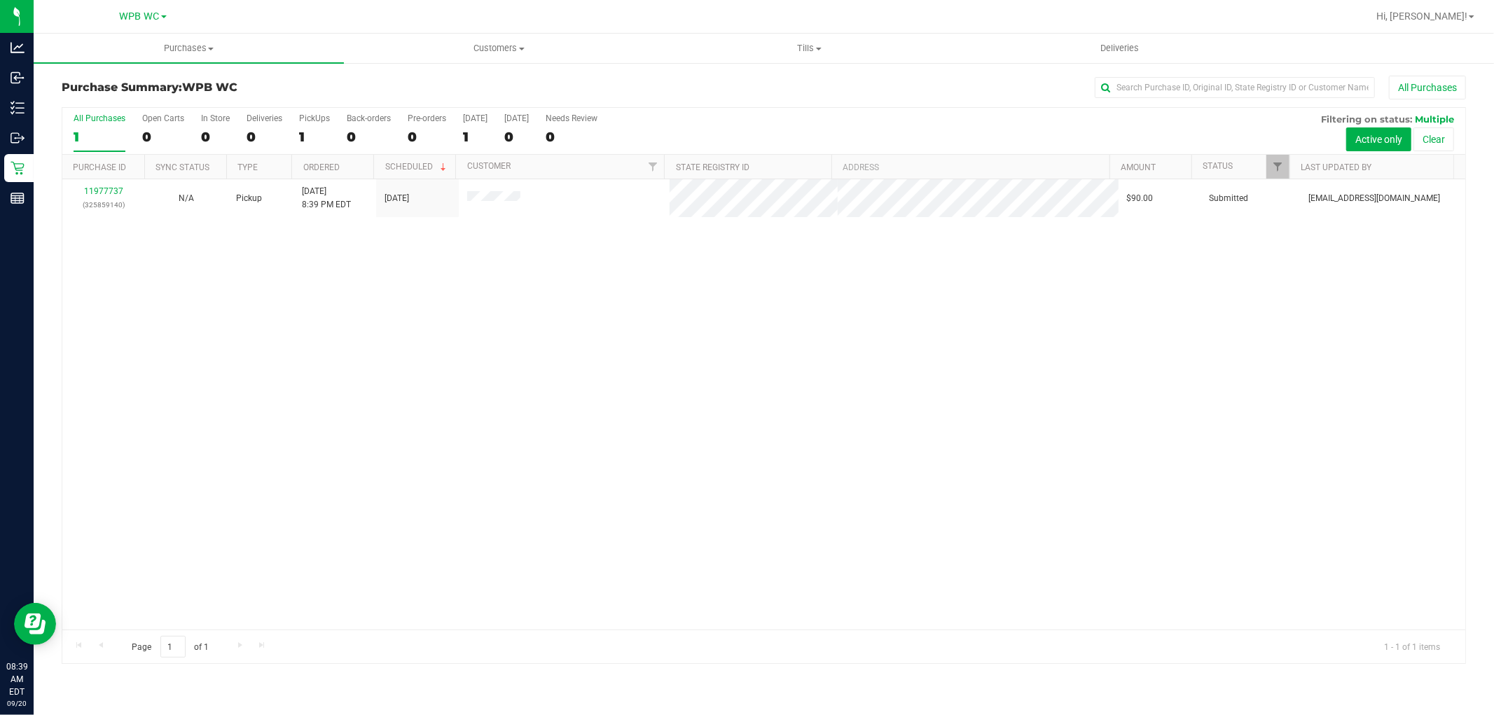
click at [350, 363] on div "11977737 (325859140) N/A Pickup [DATE] 8:39 PM EDT 9/20/2025 $90.00 Submitted […" at bounding box center [763, 404] width 1403 height 451
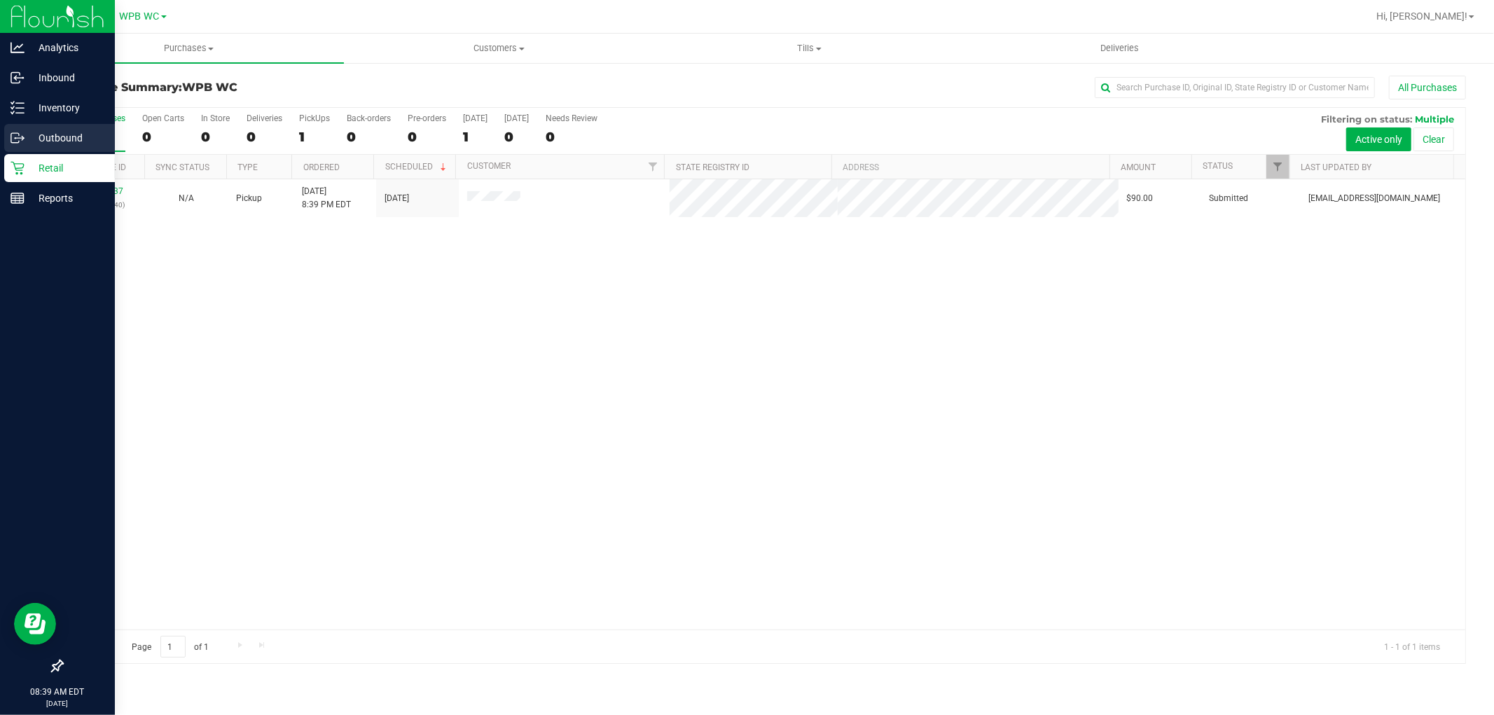
click at [48, 151] on div "Outbound" at bounding box center [59, 138] width 111 height 28
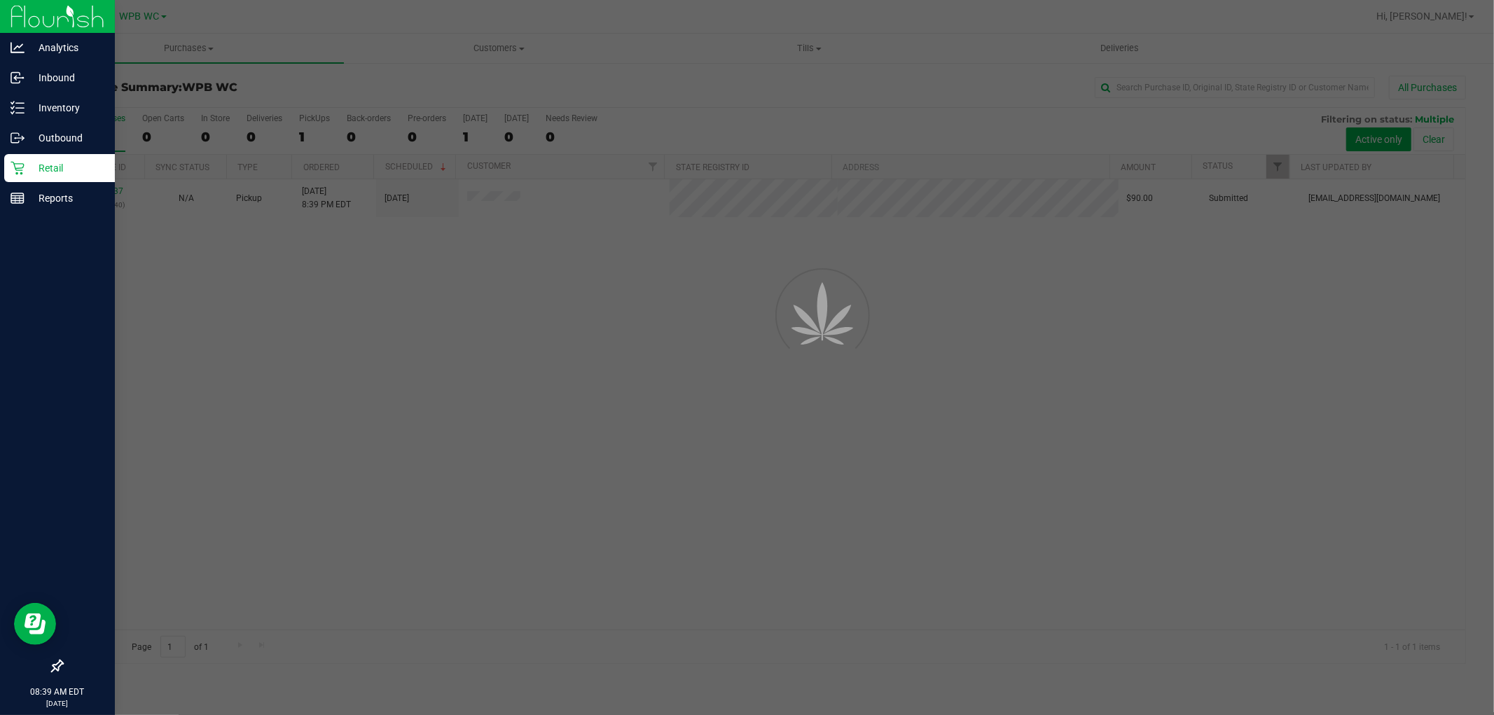
click at [40, 168] on p "Retail" at bounding box center [67, 168] width 84 height 17
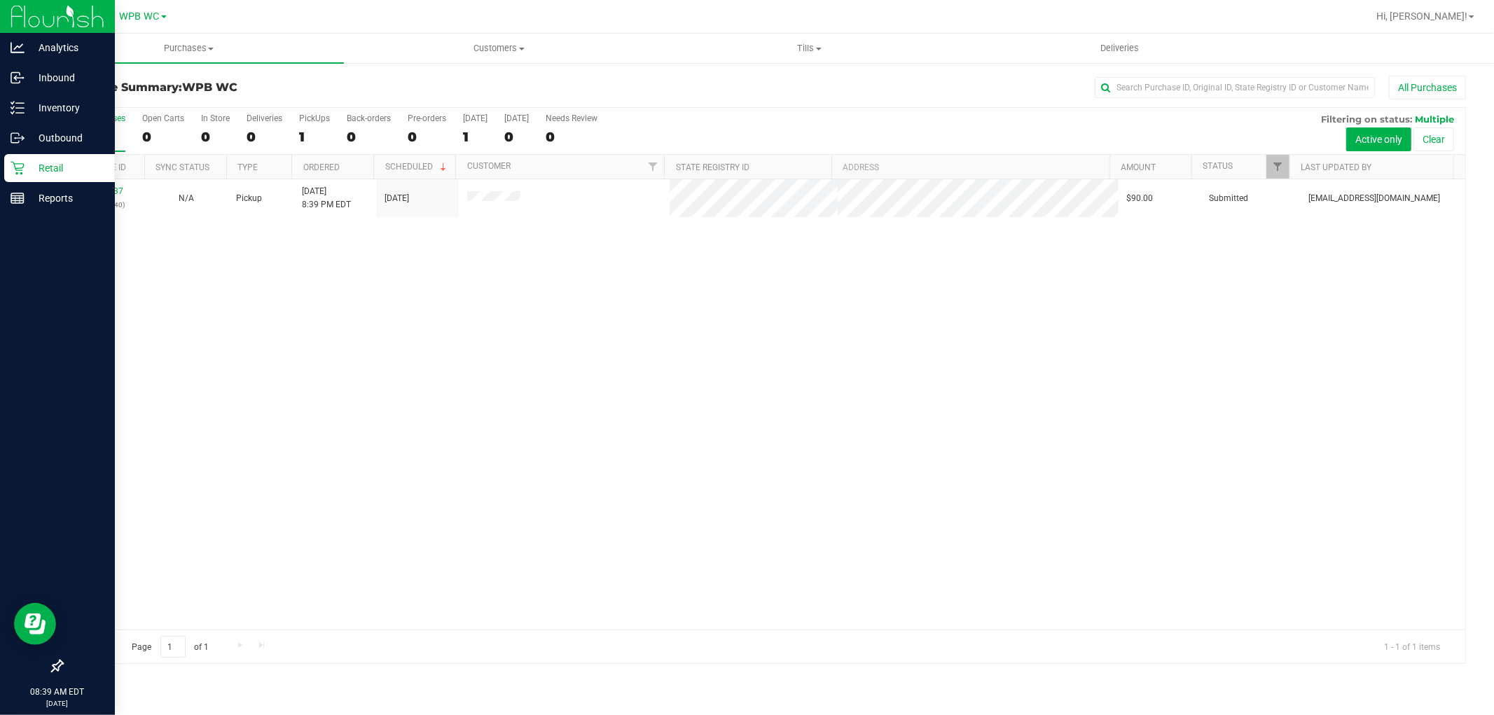
click at [40, 168] on p "Retail" at bounding box center [67, 168] width 84 height 17
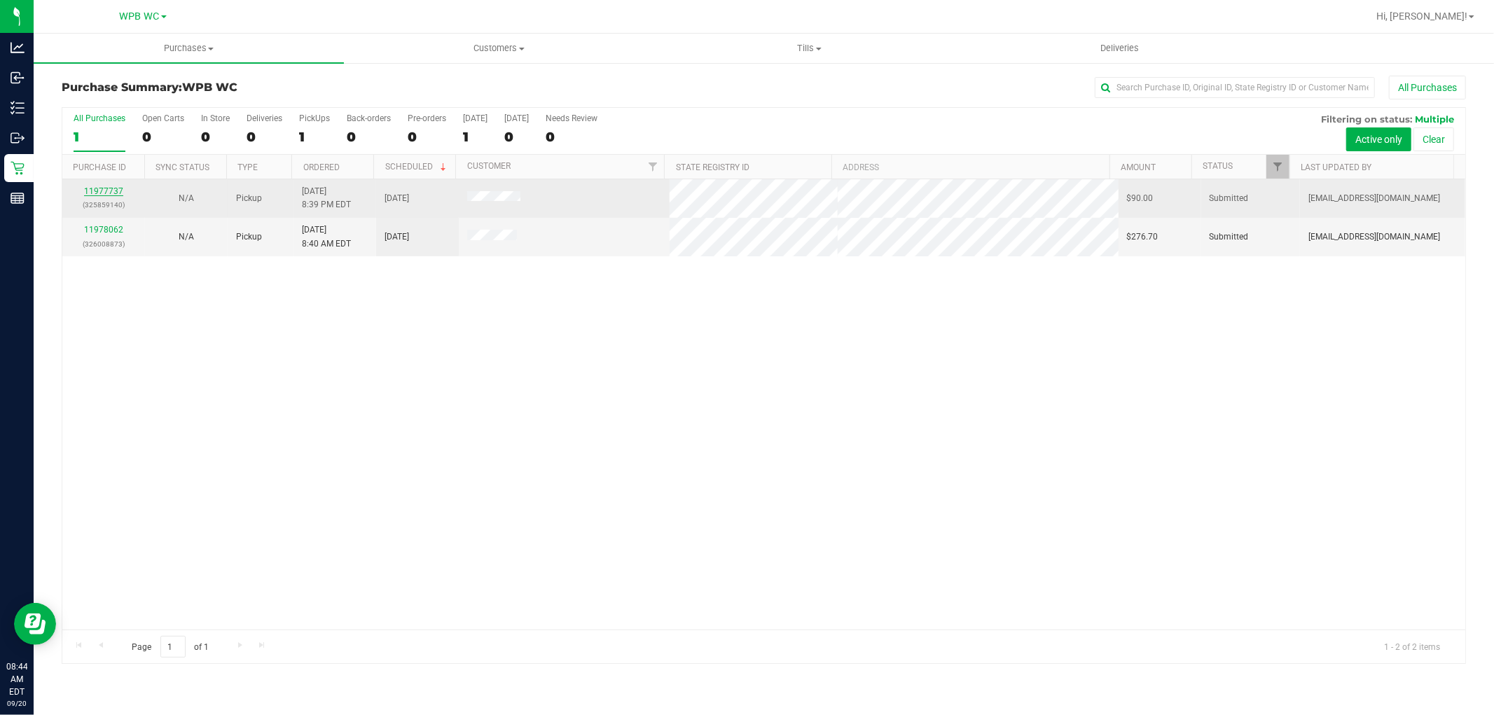
click at [109, 191] on link "11977737" at bounding box center [103, 191] width 39 height 10
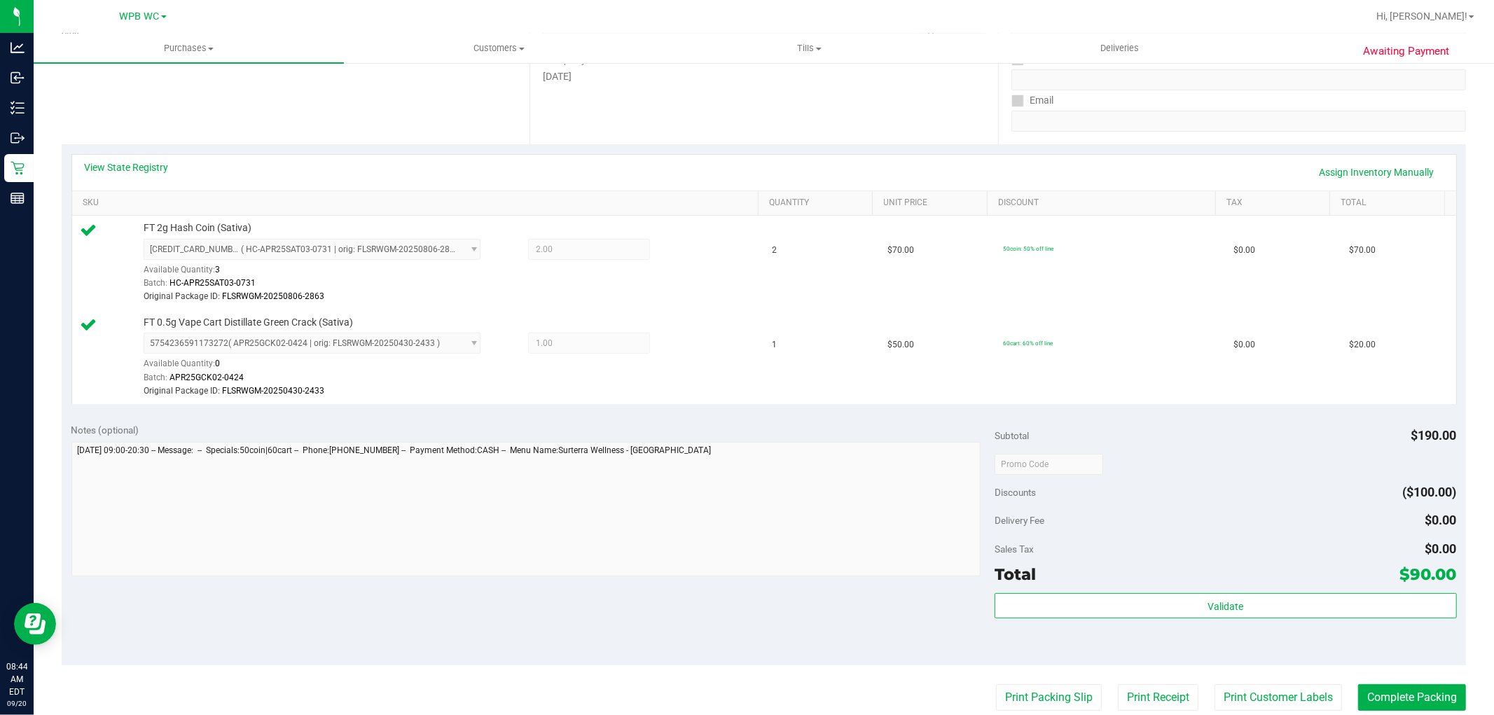
scroll to position [311, 0]
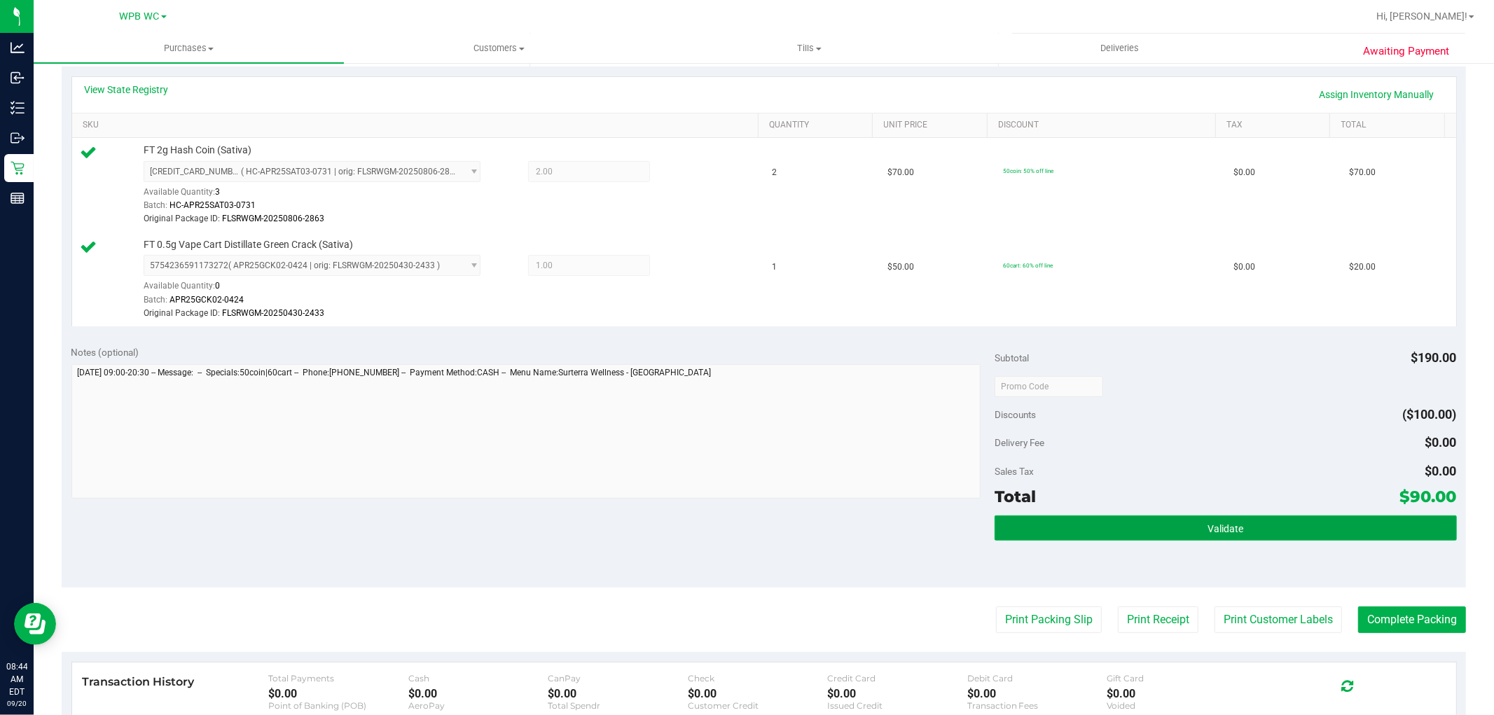
click at [1359, 520] on button "Validate" at bounding box center [1226, 528] width 462 height 25
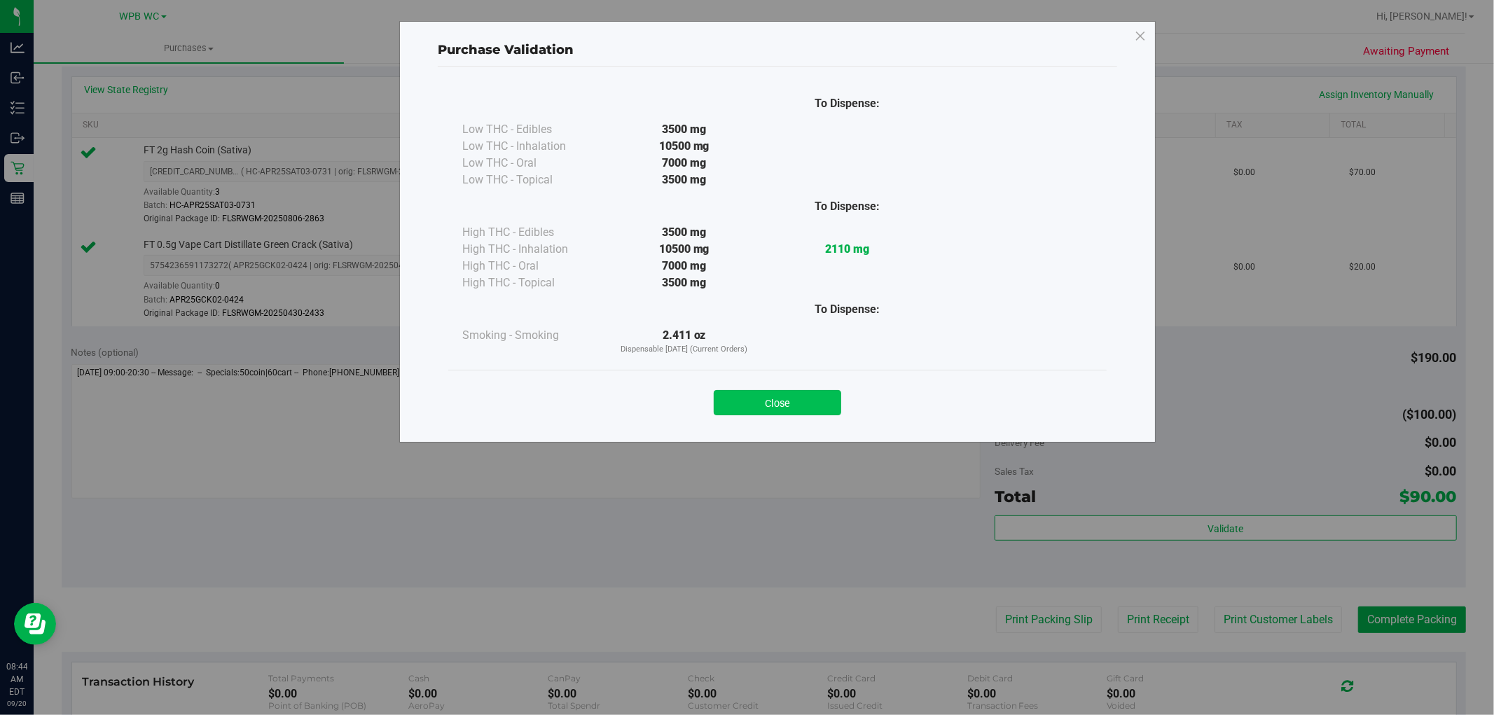
click at [774, 401] on button "Close" at bounding box center [778, 402] width 128 height 25
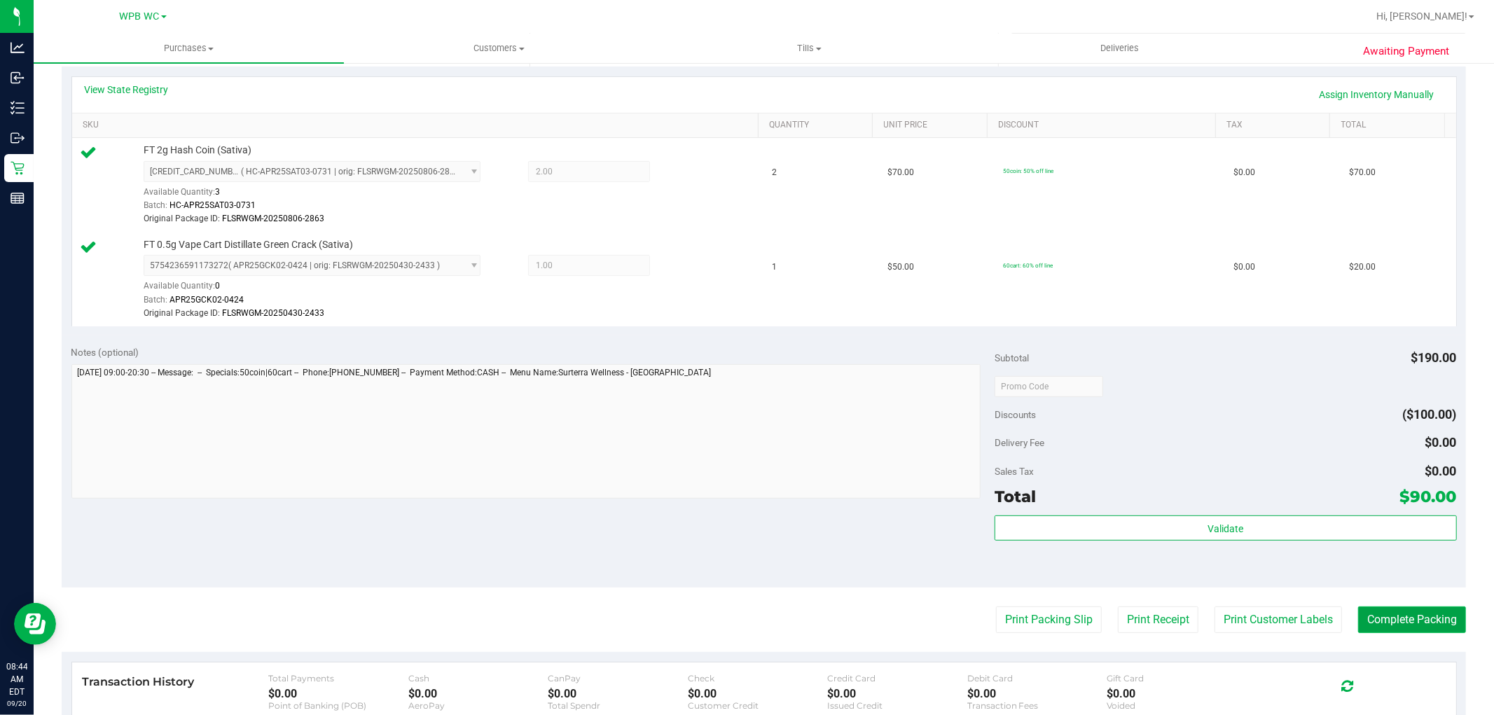
click at [1424, 619] on button "Complete Packing" at bounding box center [1413, 620] width 108 height 27
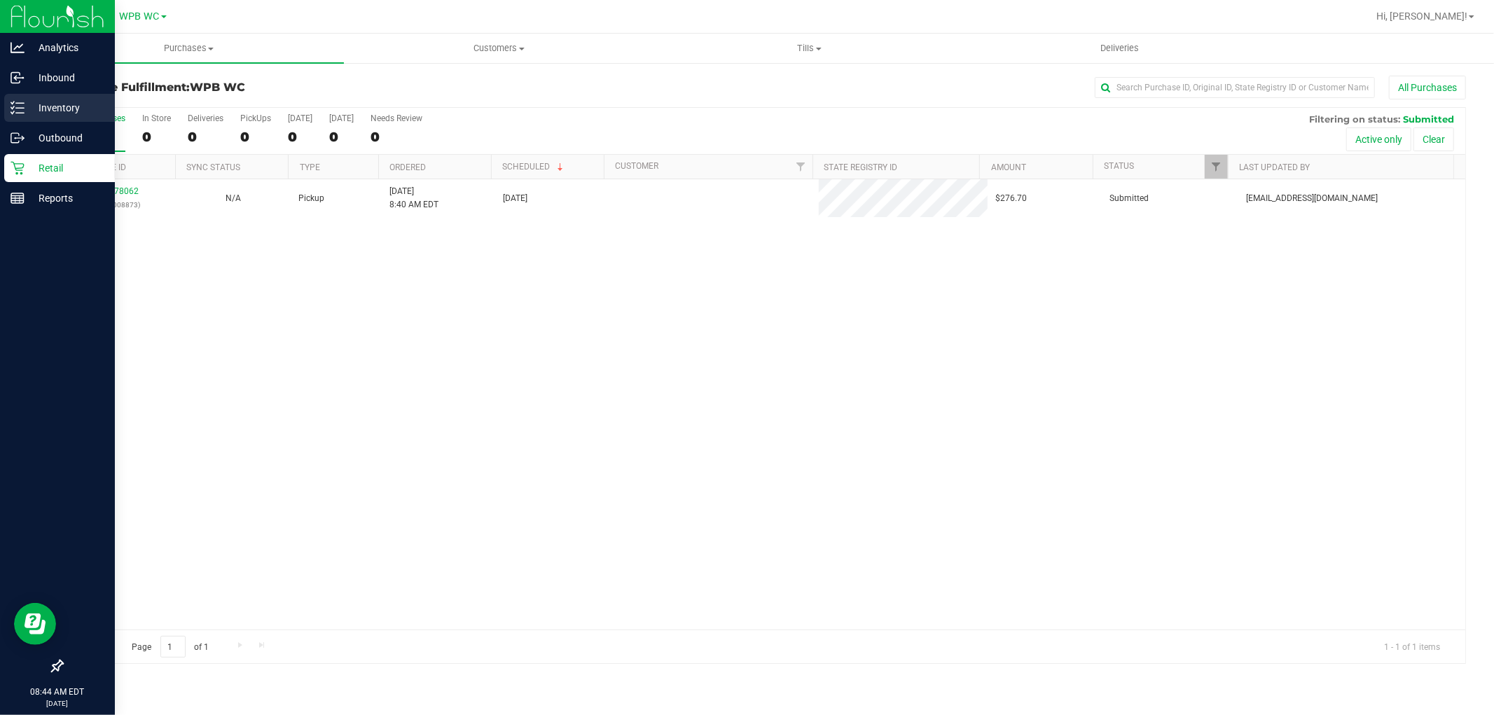
click at [55, 104] on p "Inventory" at bounding box center [67, 107] width 84 height 17
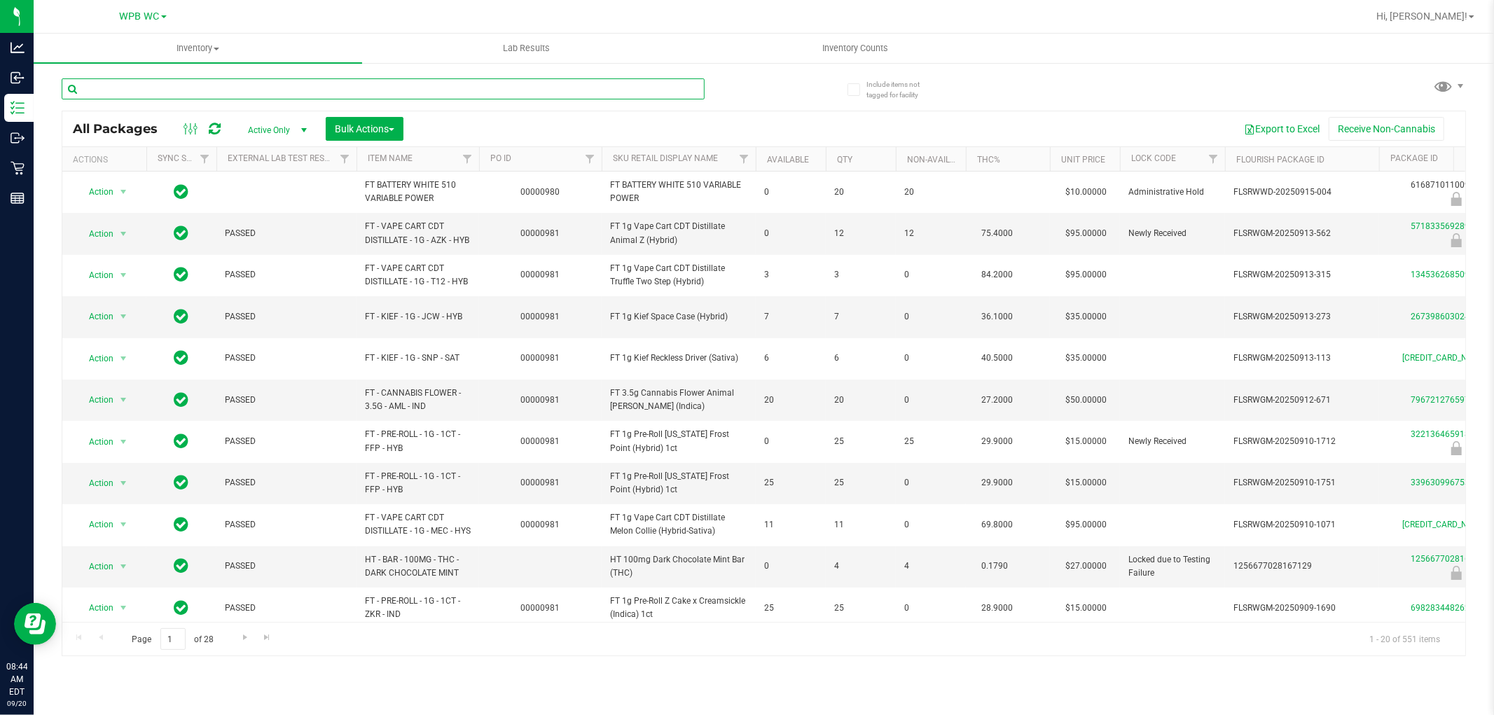
click at [197, 86] on input "text" at bounding box center [383, 88] width 643 height 21
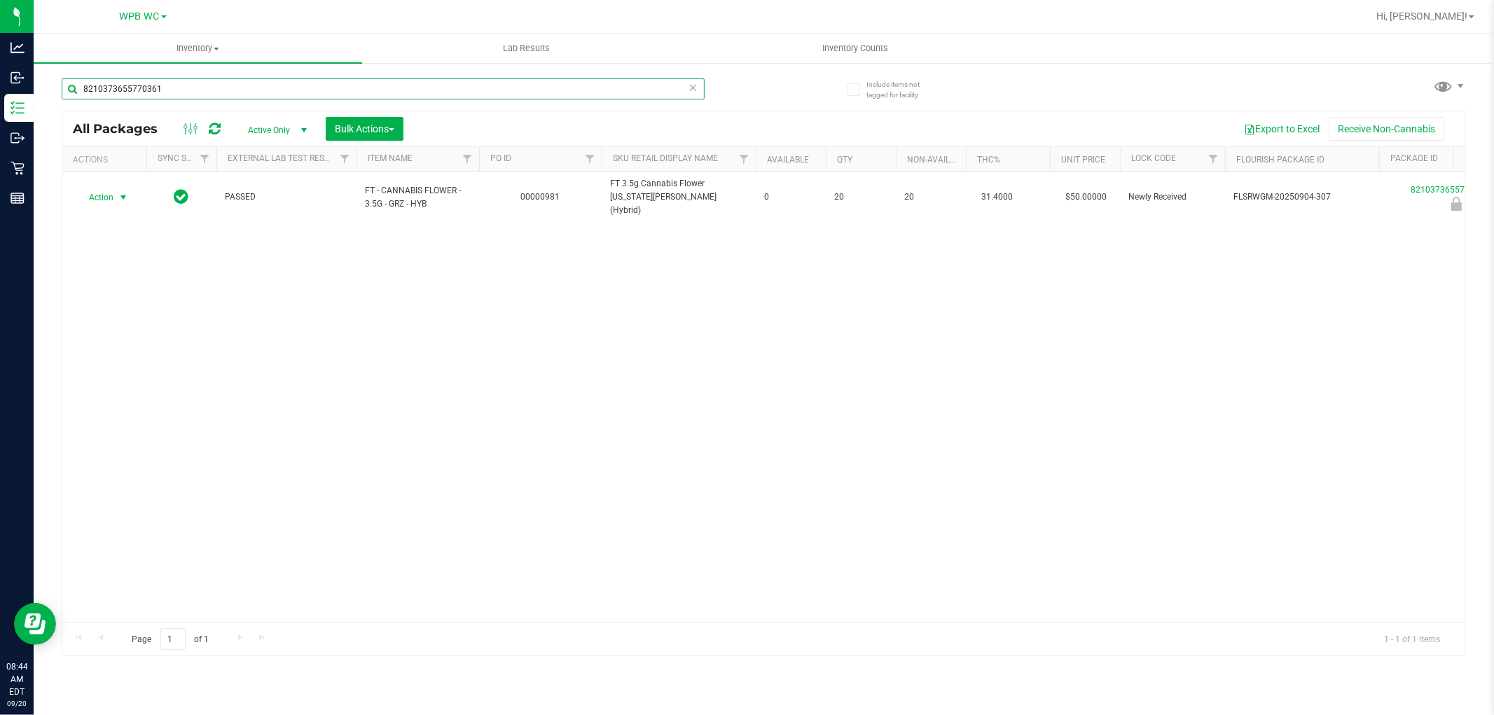
type input "8210373655770361"
click at [107, 189] on span "Action" at bounding box center [95, 198] width 38 height 20
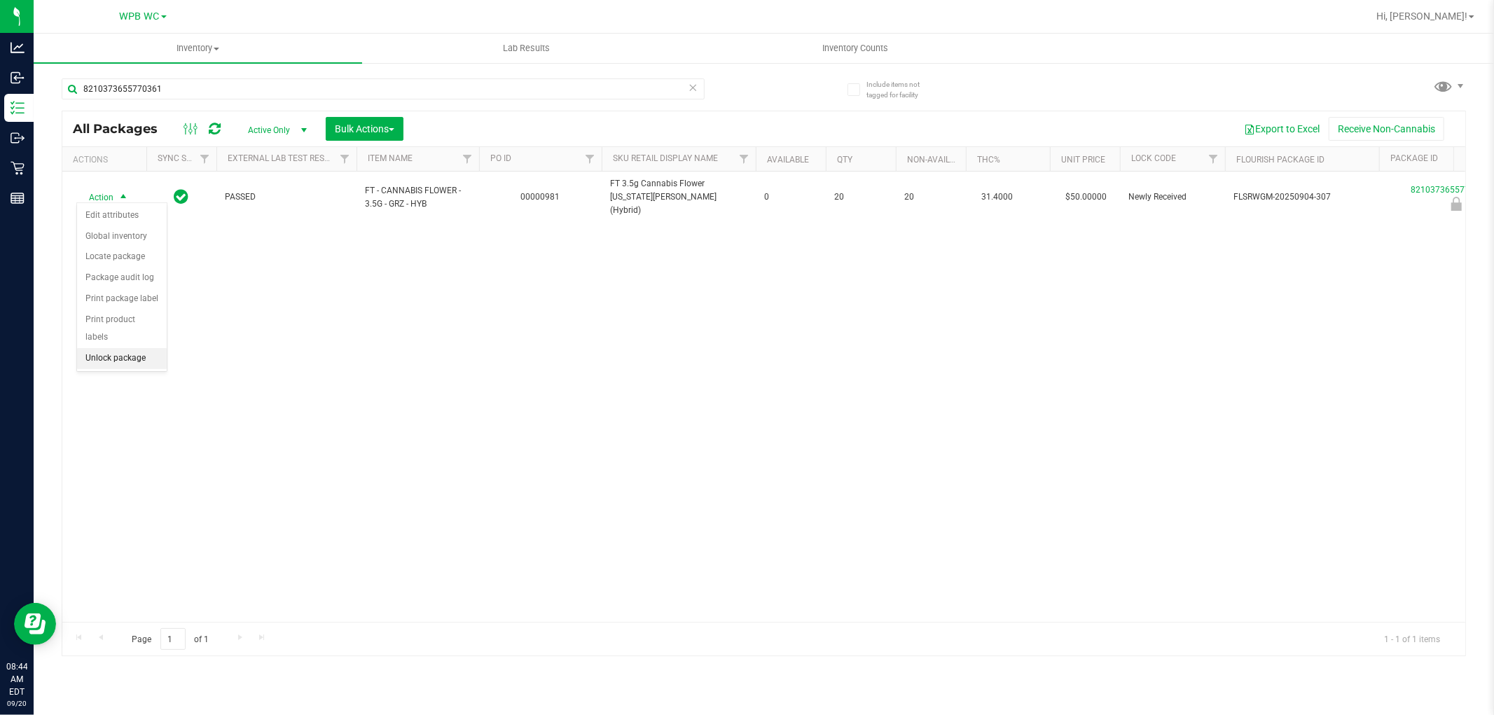
click at [137, 357] on li "Unlock package" at bounding box center [122, 358] width 90 height 21
click at [195, 75] on div "8210373655770361" at bounding box center [413, 88] width 703 height 45
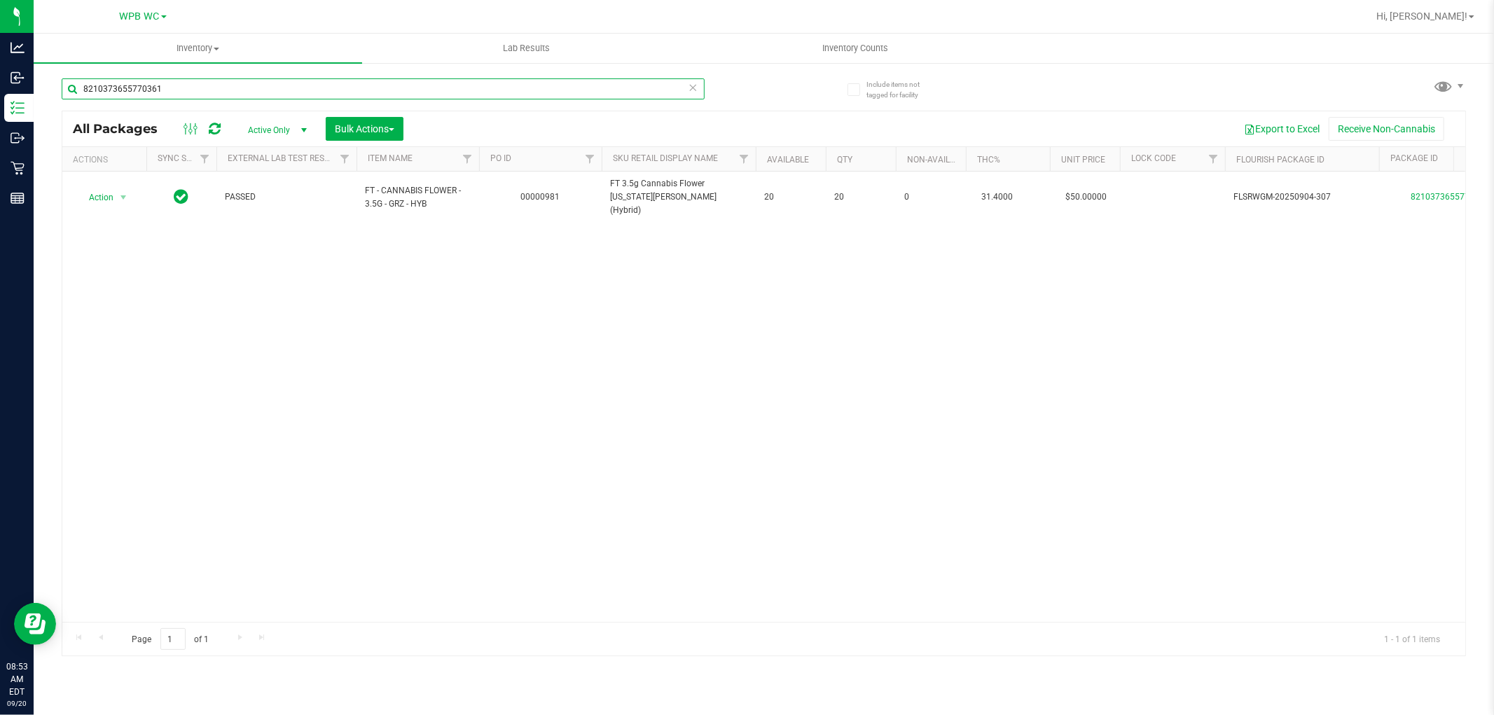
click at [201, 90] on input "8210373655770361" at bounding box center [383, 88] width 643 height 21
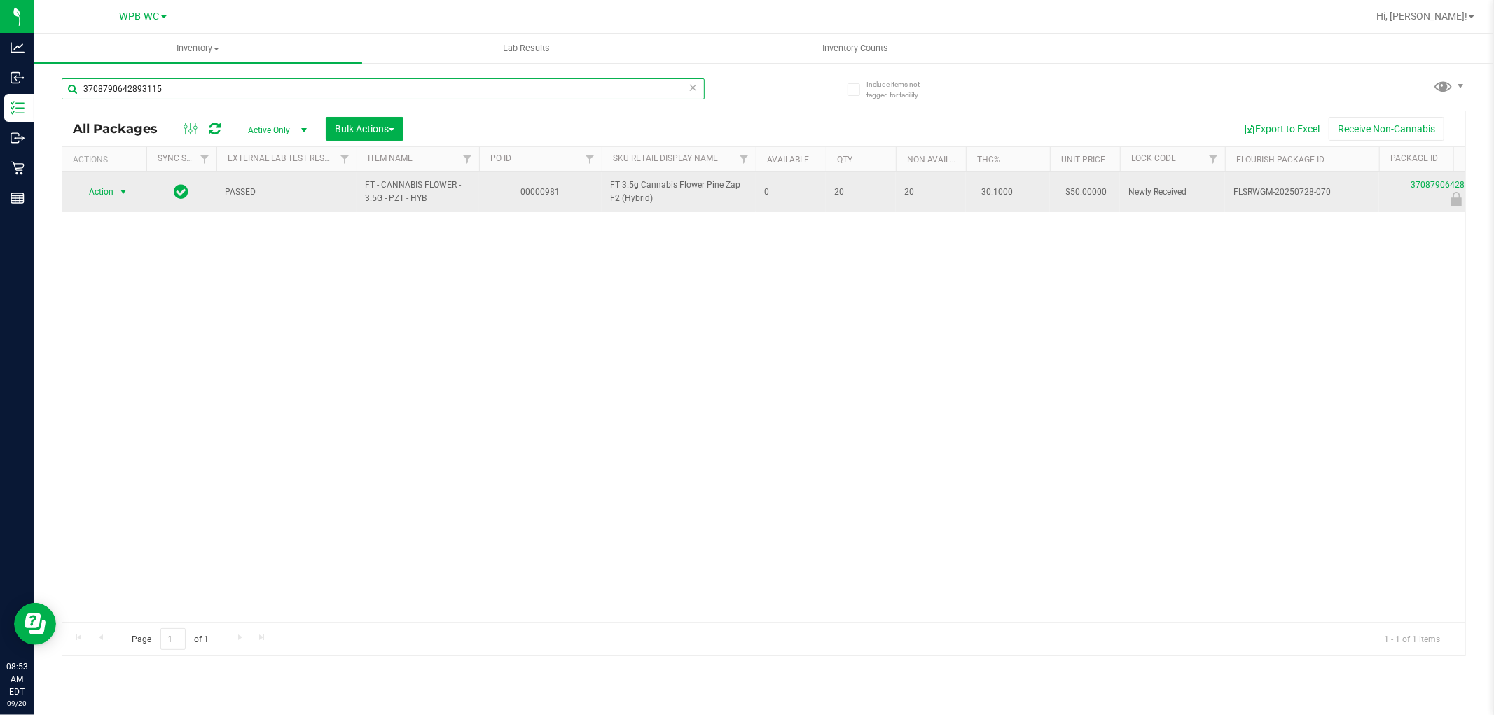
type input "3708790642893115"
click at [121, 192] on span "select" at bounding box center [123, 191] width 11 height 11
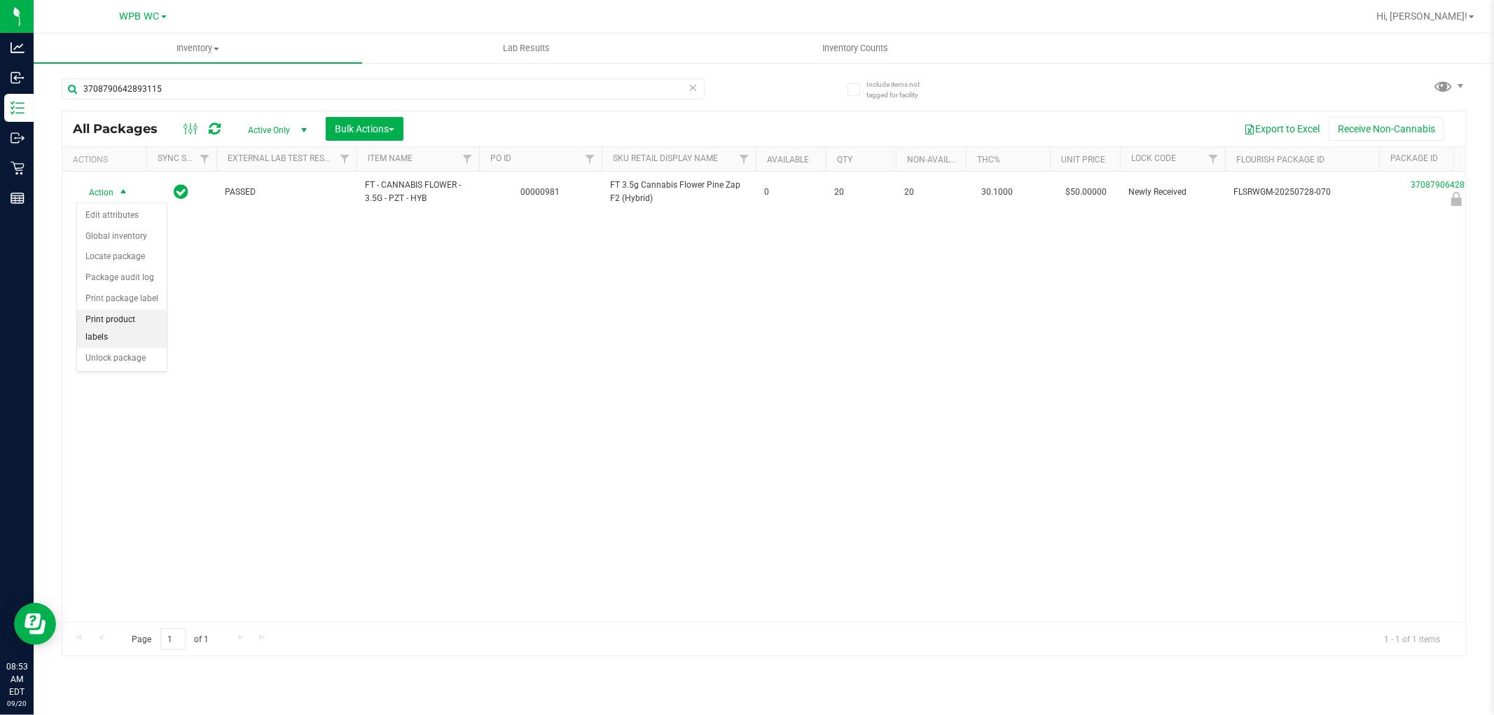
click at [123, 358] on li "Unlock package" at bounding box center [122, 358] width 90 height 21
